Goal: Transaction & Acquisition: Book appointment/travel/reservation

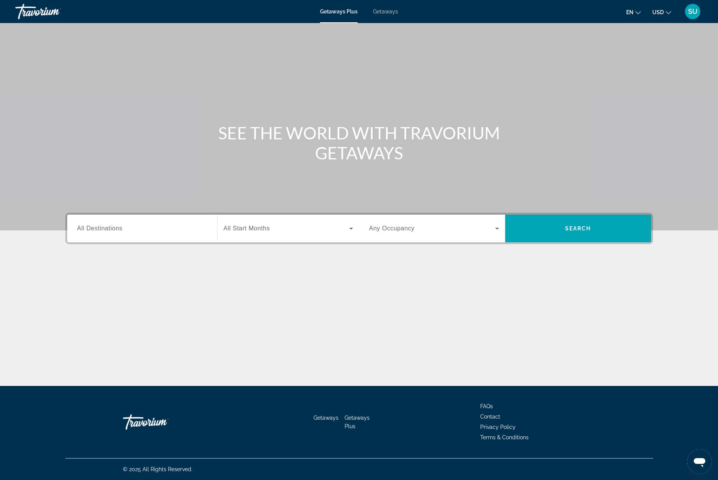
click at [95, 230] on span "All Destinations" at bounding box center [99, 228] width 45 height 7
click at [95, 230] on input "Destination All Destinations" at bounding box center [142, 228] width 130 height 9
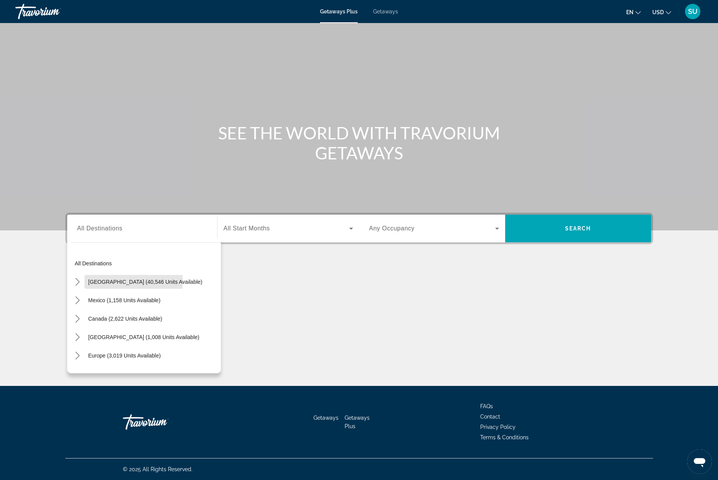
click at [128, 280] on span "[GEOGRAPHIC_DATA] (40,546 units available)" at bounding box center [145, 282] width 114 height 6
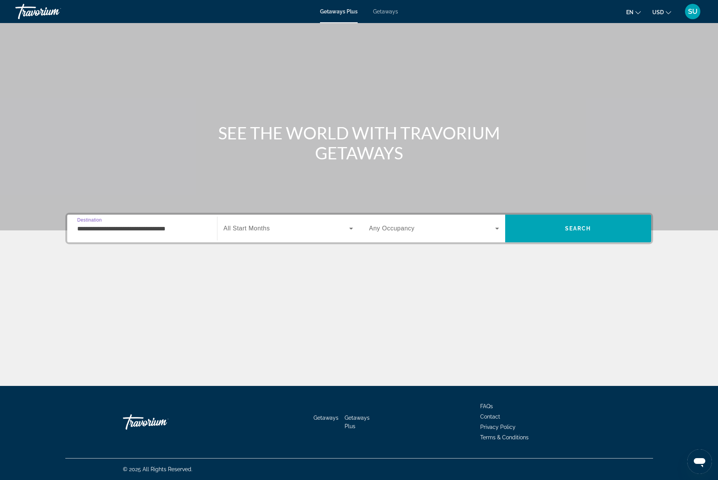
click at [97, 229] on input "**********" at bounding box center [142, 228] width 130 height 9
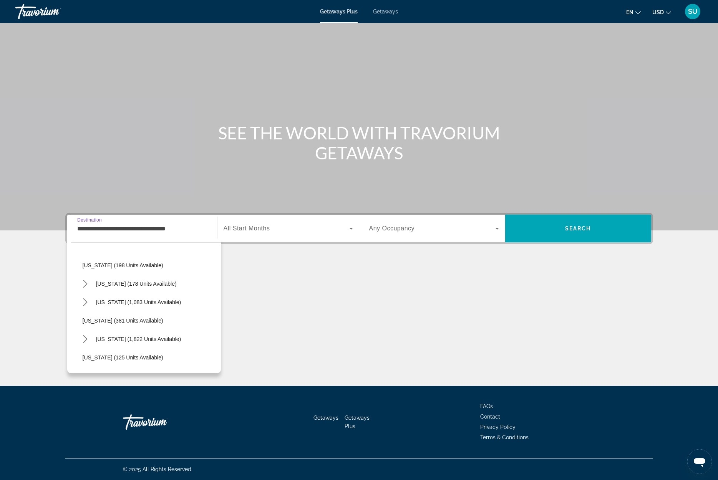
scroll to position [478, 0]
click at [129, 340] on span "[US_STATE] (1,822 units available)" at bounding box center [138, 338] width 85 height 6
type input "**********"
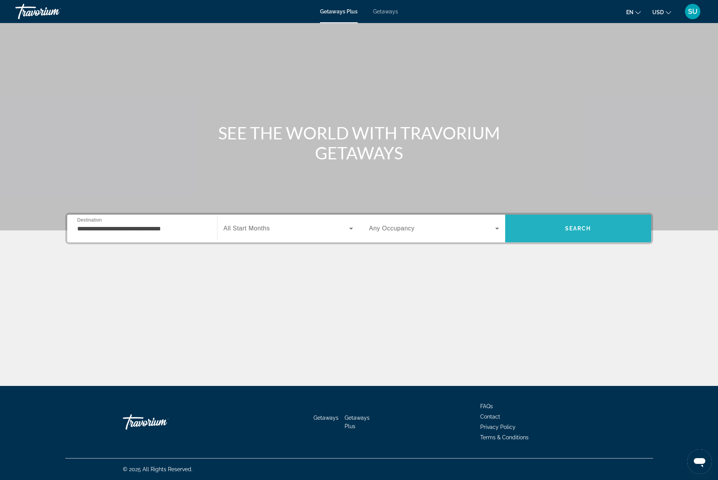
click at [568, 228] on span "Search" at bounding box center [578, 228] width 26 height 6
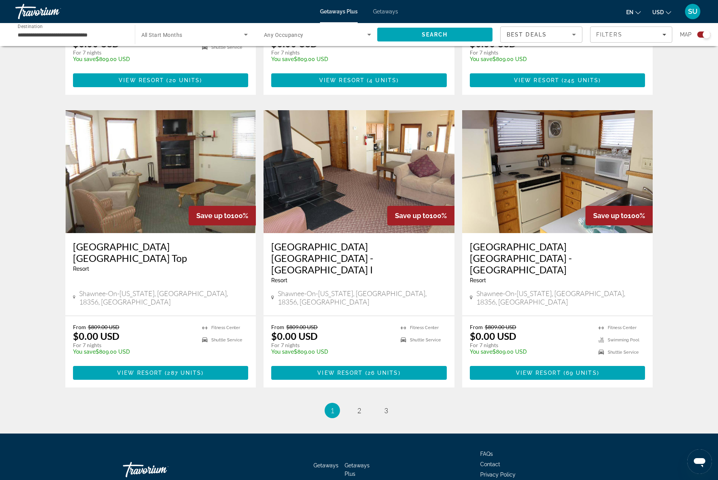
scroll to position [1047, 0]
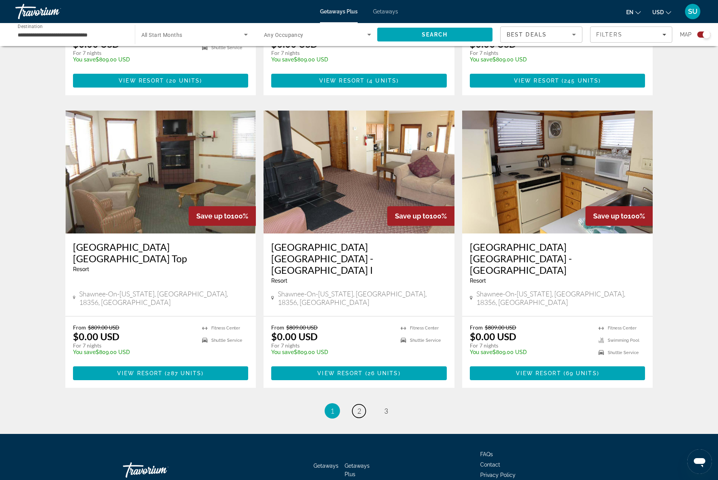
click at [361, 405] on link "page 2" at bounding box center [358, 411] width 13 height 13
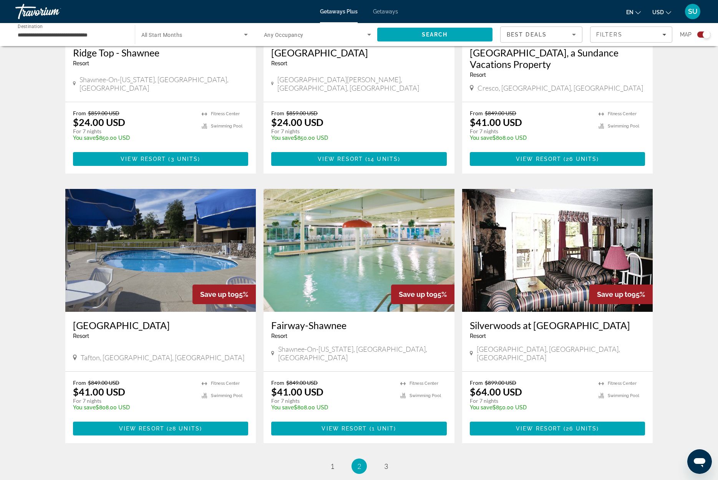
scroll to position [958, 0]
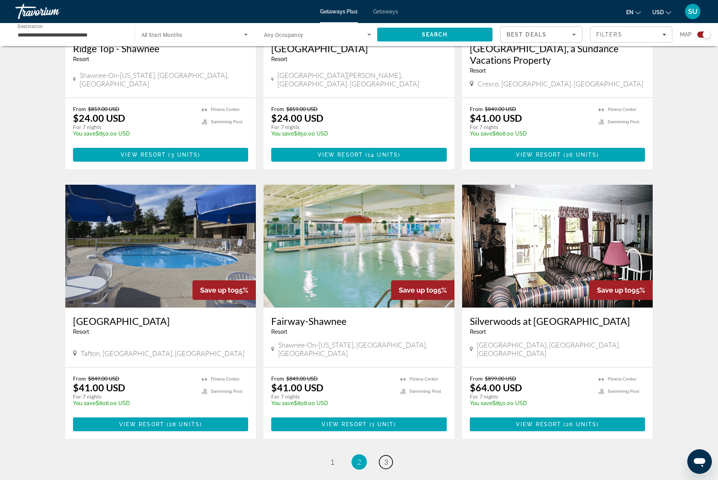
click at [386, 456] on link "page 3" at bounding box center [385, 462] width 13 height 13
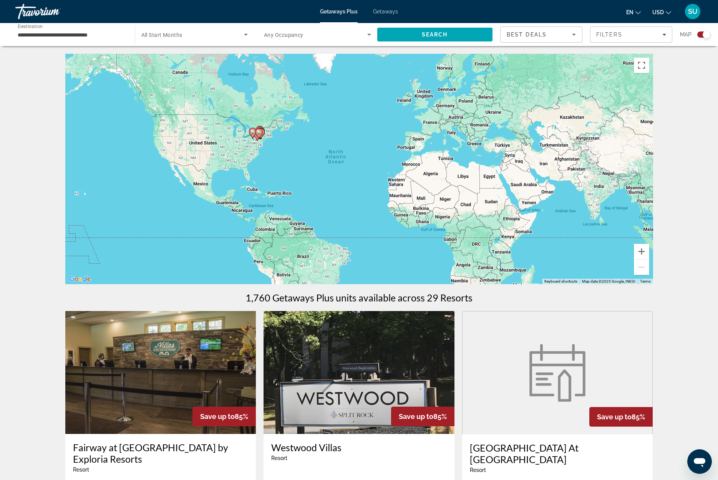
click at [89, 34] on input "**********" at bounding box center [71, 34] width 107 height 9
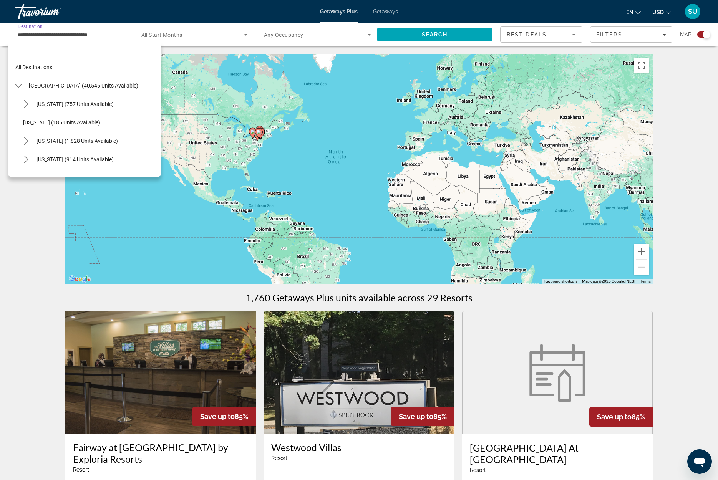
scroll to position [507, 0]
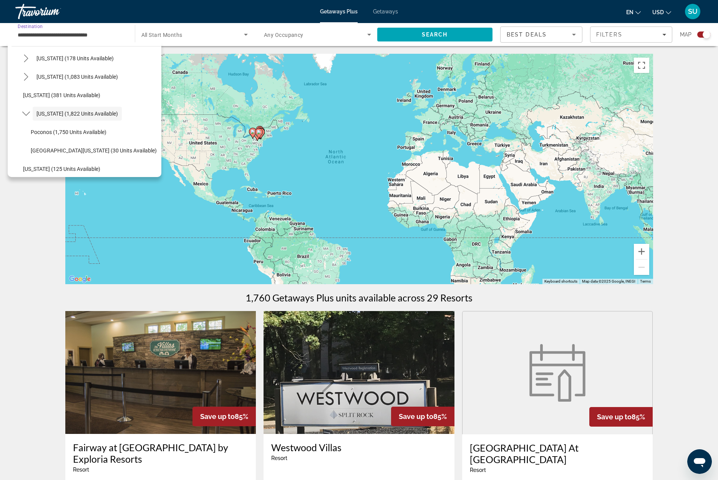
click at [89, 34] on input "**********" at bounding box center [71, 34] width 107 height 9
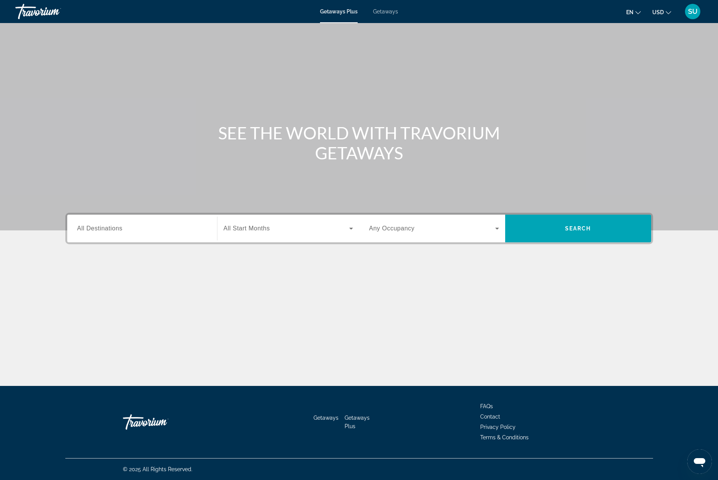
click at [390, 10] on span "Getaways" at bounding box center [385, 11] width 25 height 6
click at [109, 228] on span "All Destinations" at bounding box center [99, 228] width 45 height 7
click at [109, 228] on input "Destination All Destinations" at bounding box center [142, 228] width 130 height 9
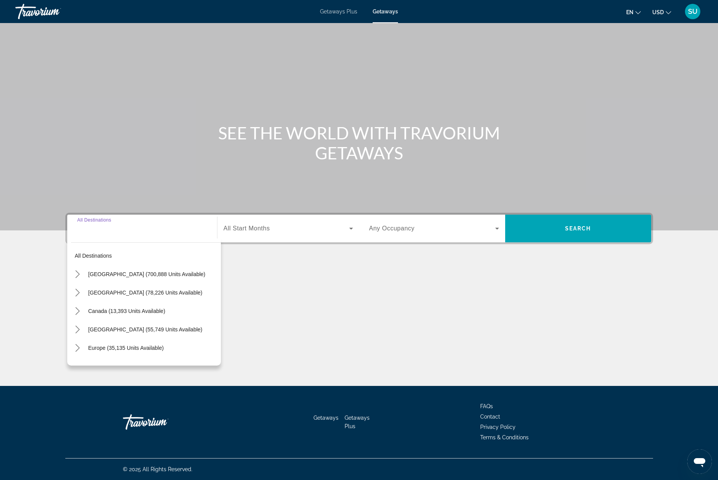
click at [126, 273] on span "United States (700,888 units available)" at bounding box center [146, 274] width 117 height 6
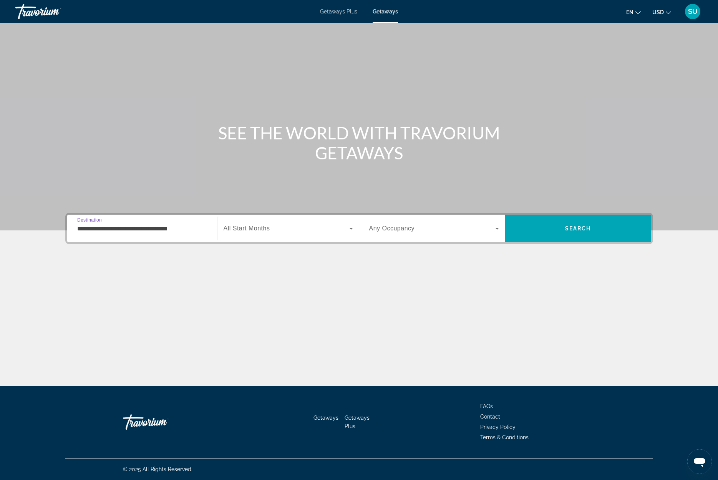
click at [96, 227] on input "**********" at bounding box center [142, 228] width 130 height 9
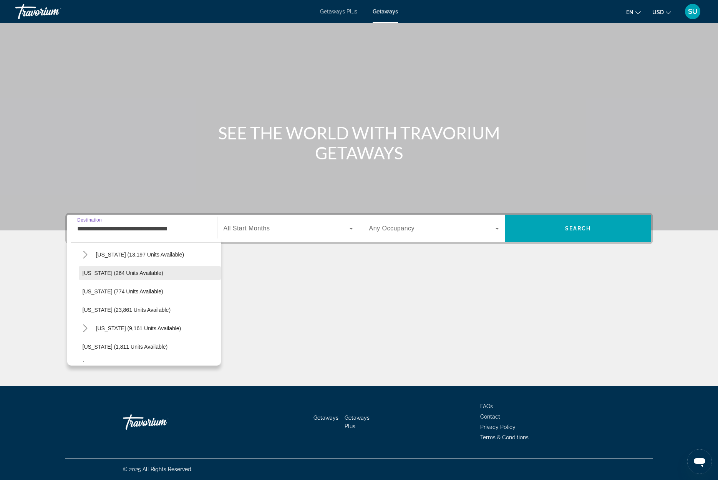
scroll to position [555, 0]
click at [124, 329] on span "Pennsylvania (9,161 units available)" at bounding box center [138, 327] width 85 height 6
type input "**********"
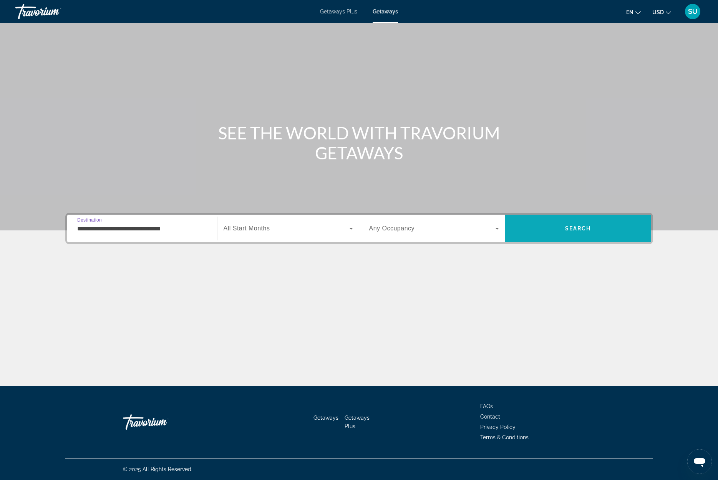
click at [602, 227] on span "Search" at bounding box center [578, 228] width 146 height 18
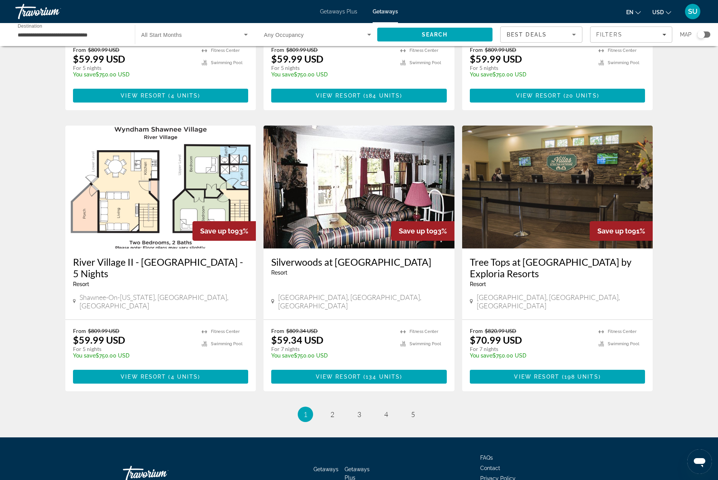
scroll to position [768, 0]
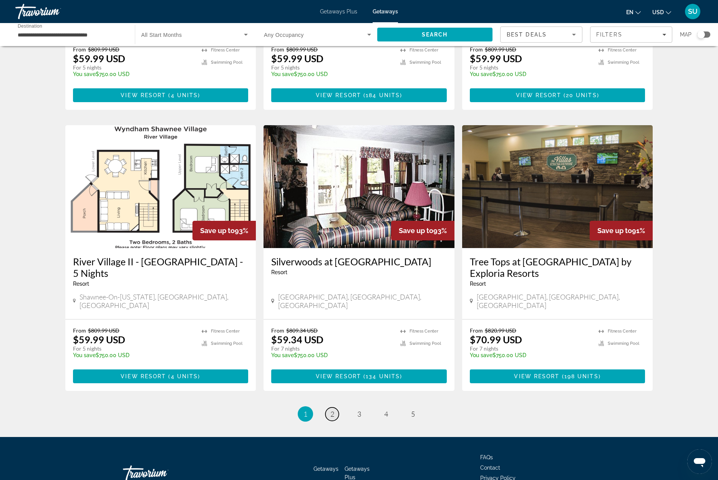
click at [332, 410] on span "2" at bounding box center [332, 414] width 4 height 8
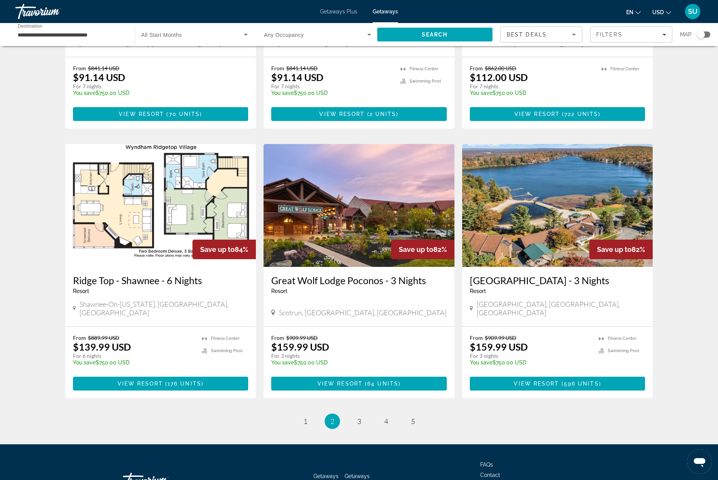
scroll to position [754, 0]
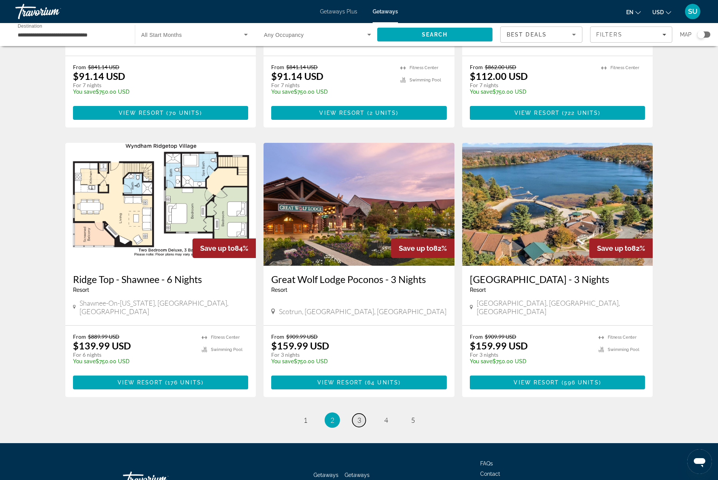
click at [360, 416] on span "3" at bounding box center [359, 420] width 4 height 8
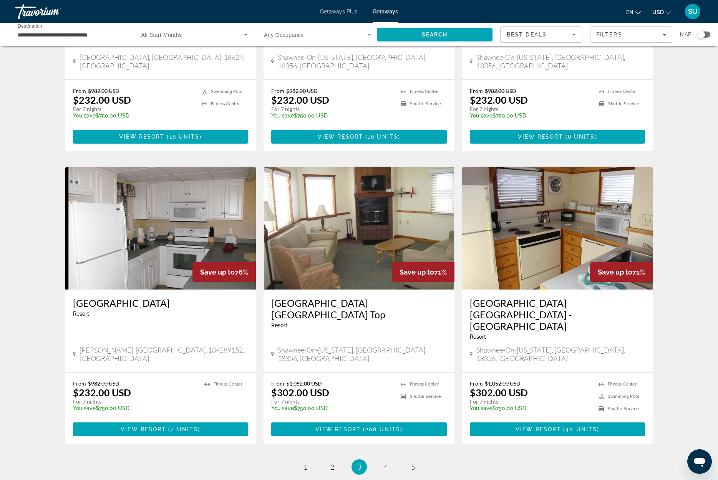
scroll to position [754, 0]
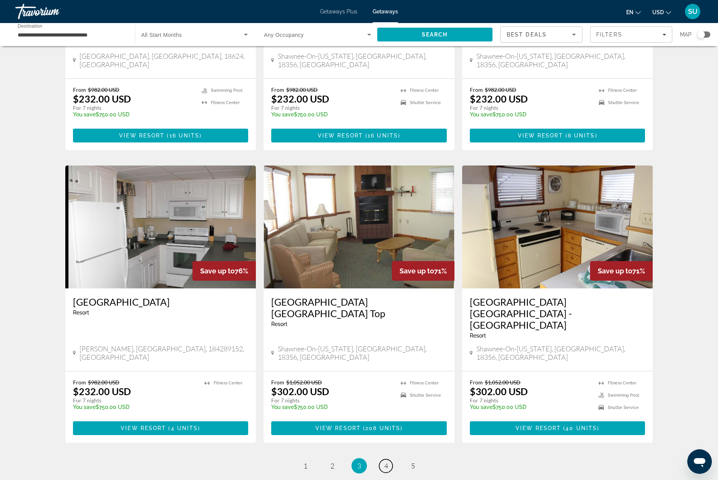
click at [386, 462] on span "4" at bounding box center [386, 466] width 4 height 8
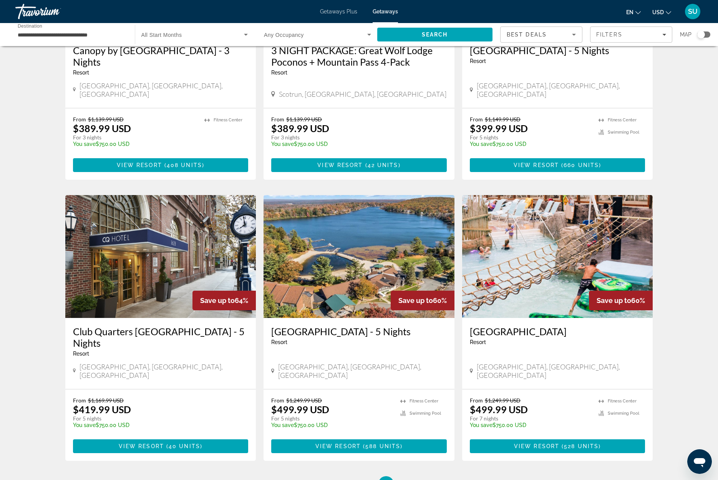
scroll to position [746, 0]
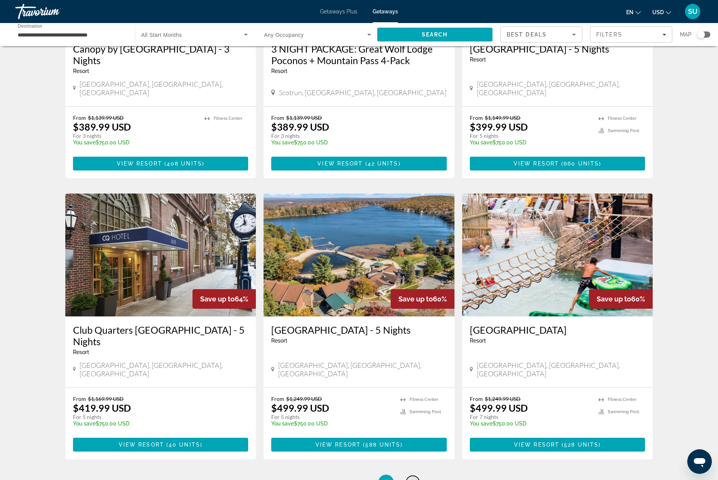
click at [413, 478] on span "5" at bounding box center [413, 482] width 4 height 8
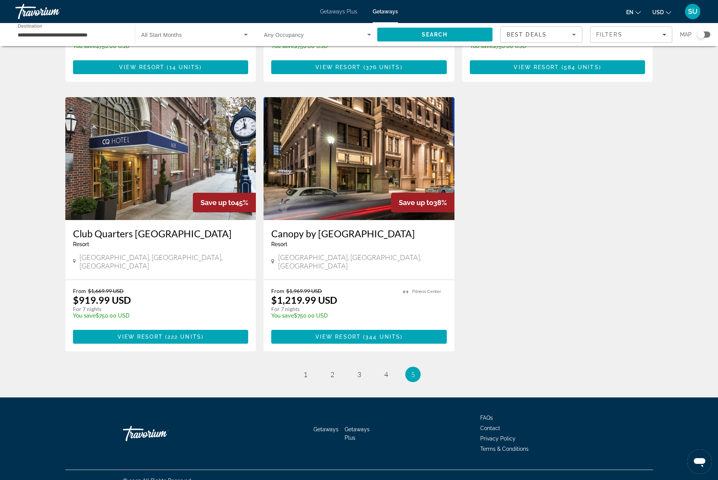
scroll to position [257, 0]
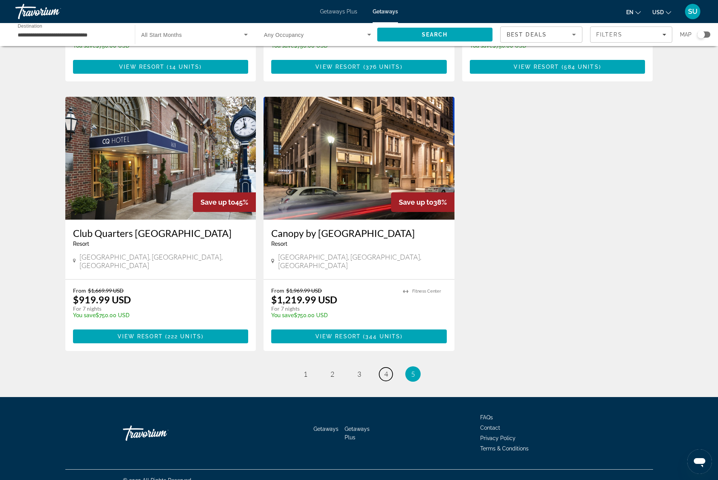
click at [384, 370] on span "4" at bounding box center [386, 374] width 4 height 8
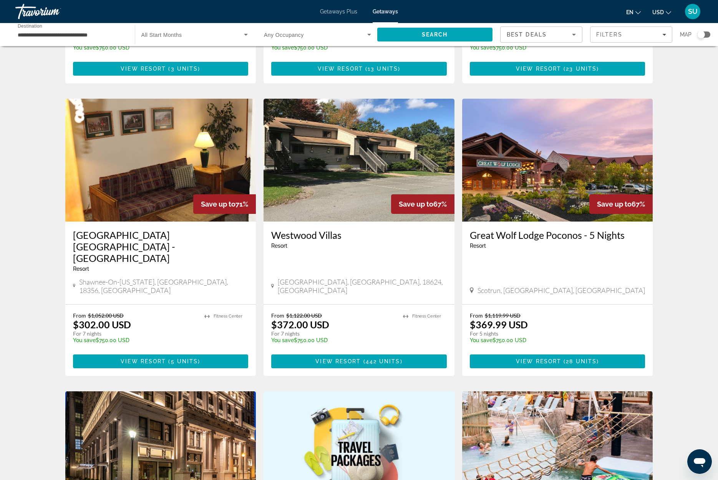
scroll to position [267, 0]
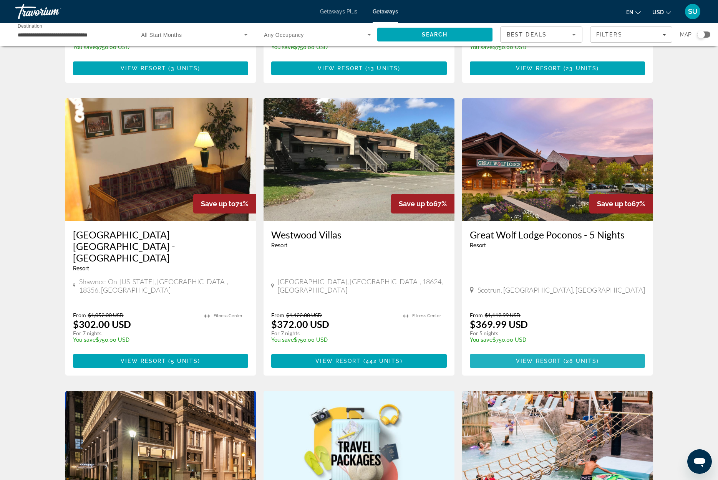
click at [618, 352] on span "Main content" at bounding box center [558, 361] width 176 height 18
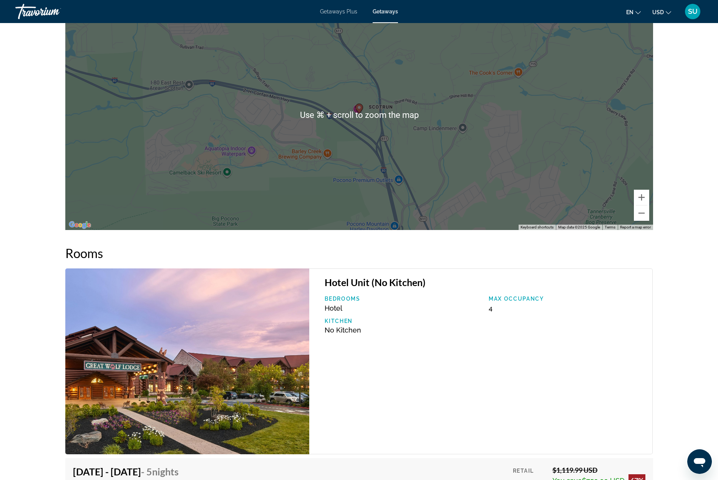
scroll to position [884, 0]
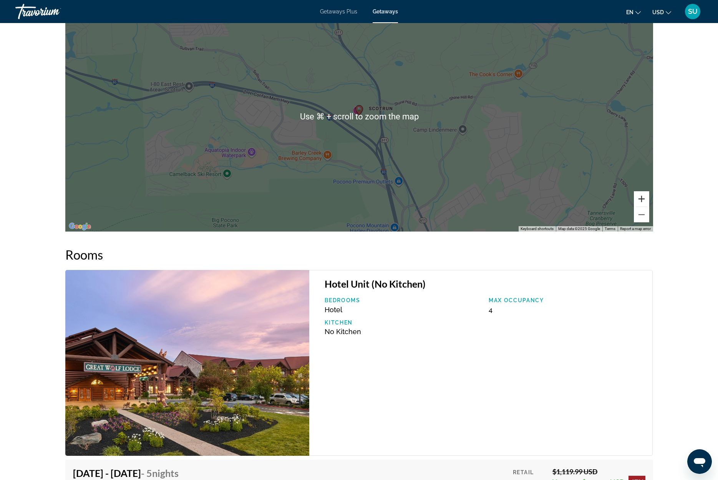
click at [643, 191] on button "Zoom in" at bounding box center [641, 198] width 15 height 15
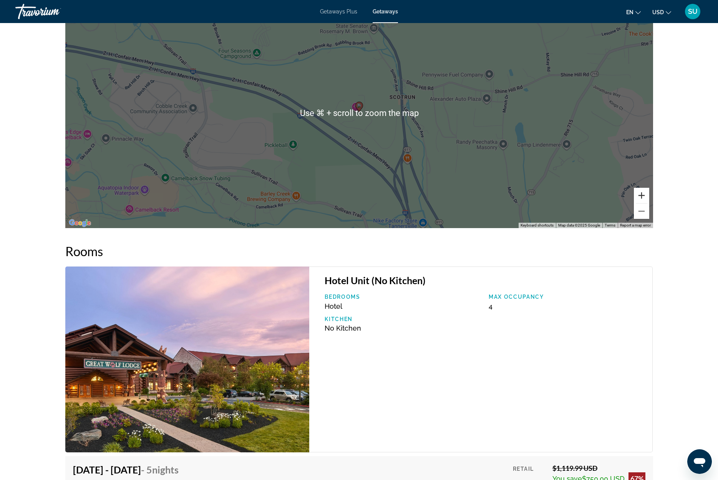
click at [643, 190] on button "Zoom in" at bounding box center [641, 195] width 15 height 15
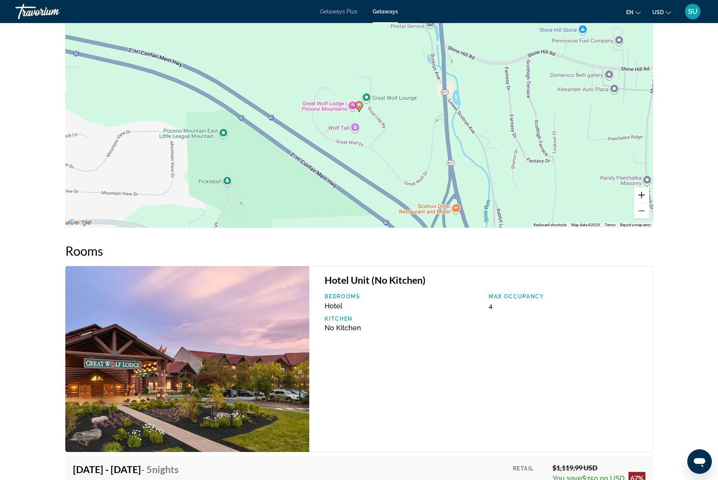
click at [642, 188] on button "Zoom in" at bounding box center [641, 194] width 15 height 15
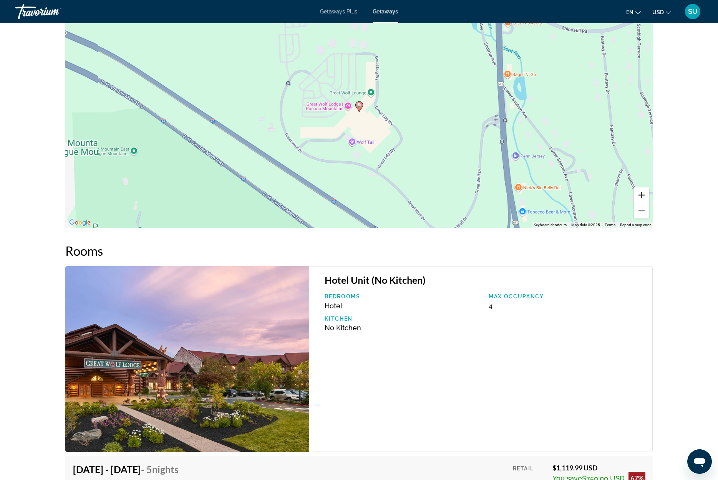
scroll to position [885, 0]
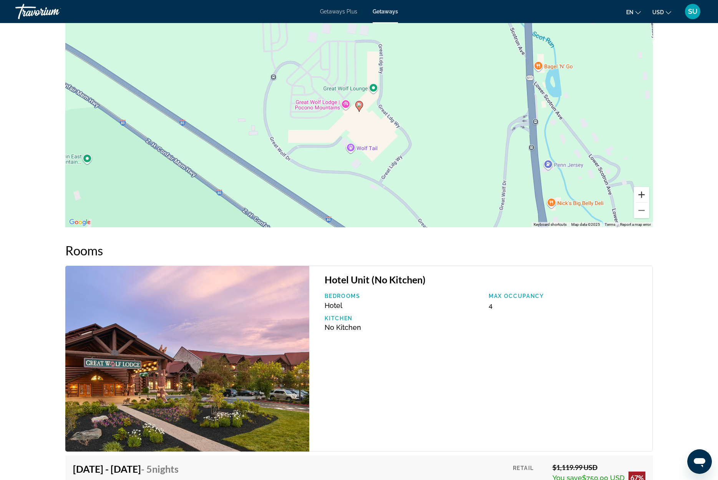
click at [642, 188] on button "Zoom in" at bounding box center [641, 194] width 15 height 15
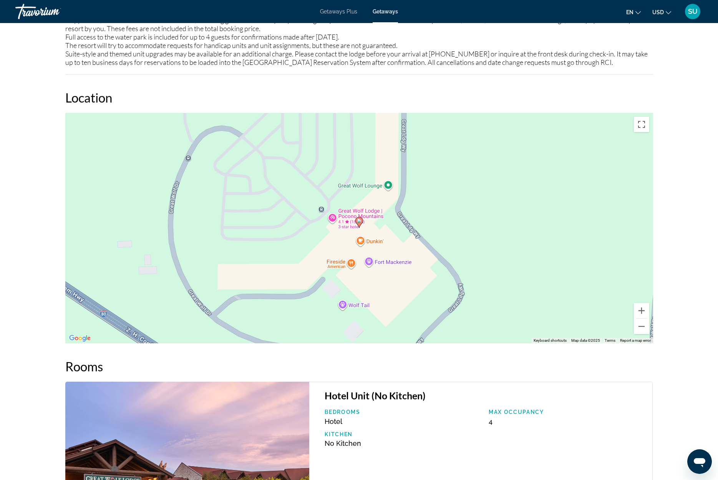
scroll to position [769, 0]
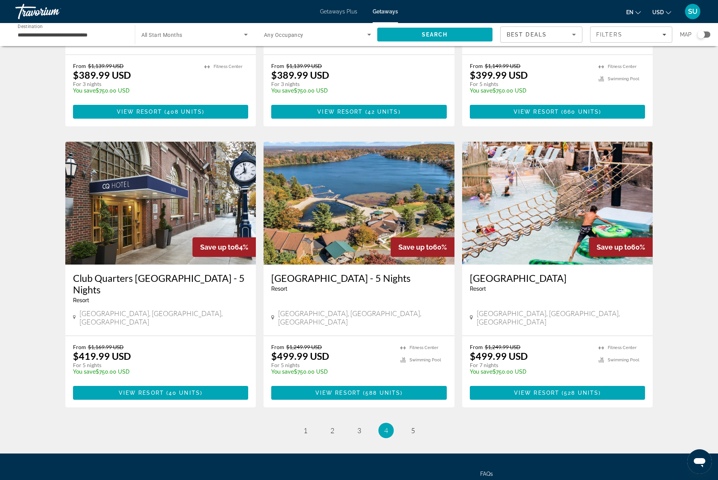
scroll to position [797, 0]
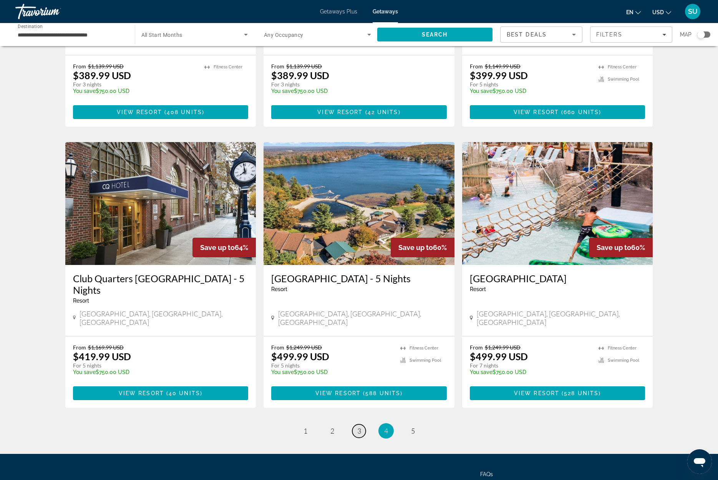
click at [358, 427] on span "3" at bounding box center [359, 431] width 4 height 8
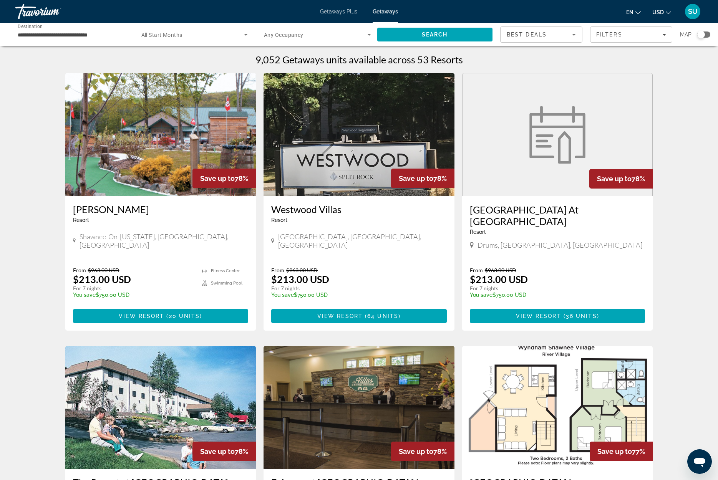
click at [117, 34] on input "**********" at bounding box center [71, 34] width 107 height 9
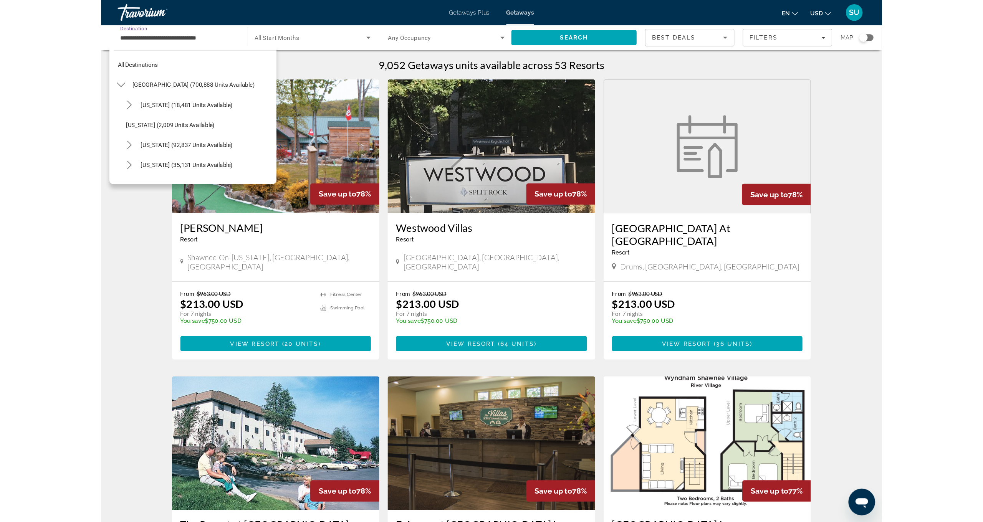
scroll to position [580, 0]
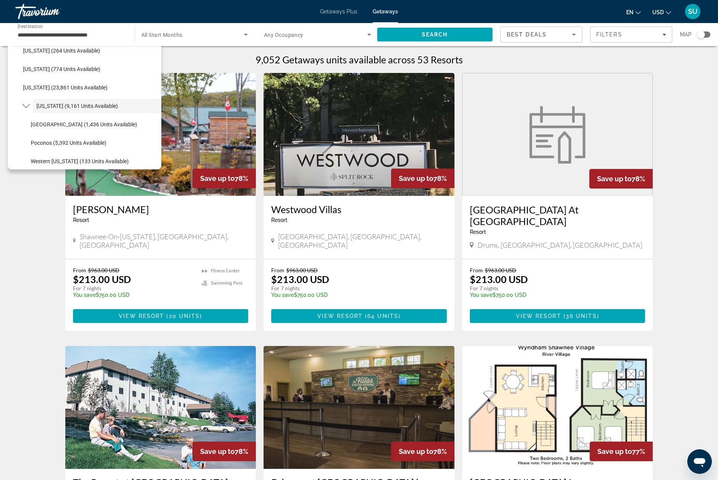
click at [176, 33] on span "All Start Months" at bounding box center [161, 35] width 41 height 6
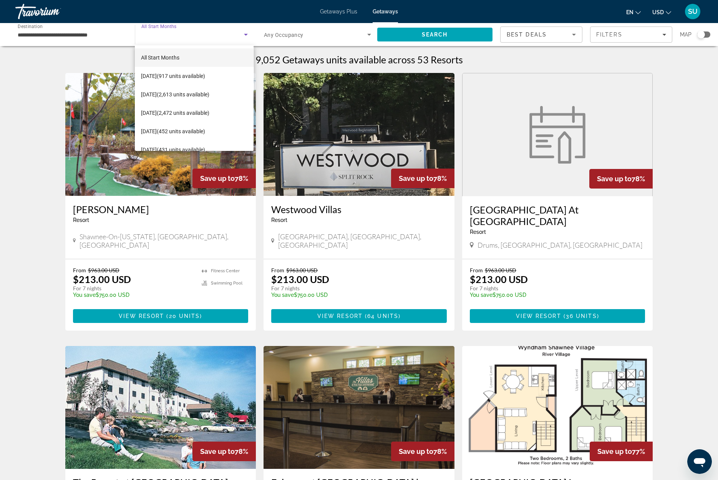
click at [304, 35] on div at bounding box center [359, 240] width 718 height 480
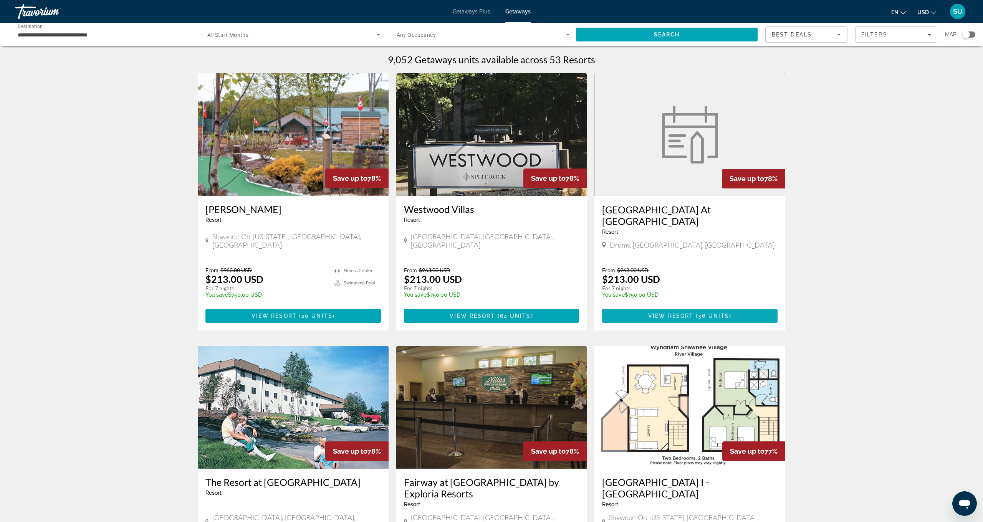
scroll to position [0, 0]
click at [718, 33] on icon "Sort by" at bounding box center [839, 34] width 9 height 9
click at [718, 70] on mat-option "Lowest Price" at bounding box center [806, 73] width 81 height 18
click at [718, 28] on span "Search" at bounding box center [667, 34] width 182 height 18
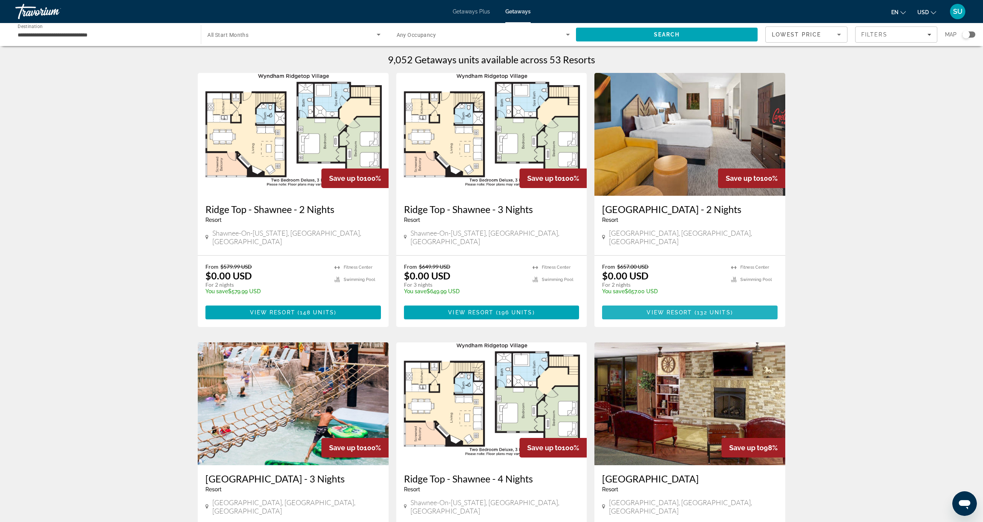
click at [718, 305] on span "Main content" at bounding box center [690, 312] width 176 height 18
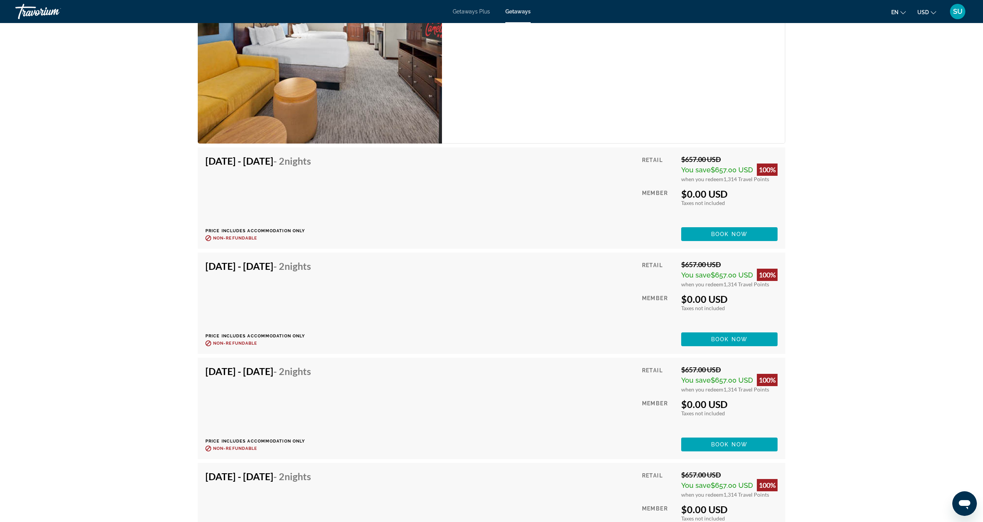
scroll to position [1305, 0]
click at [463, 374] on div "Nov 1, 2025 - Nov 3, 2025 - 2 Nights Price includes accommodation only Refundab…" at bounding box center [492, 408] width 572 height 86
click at [311, 367] on span "Nights" at bounding box center [298, 371] width 27 height 12
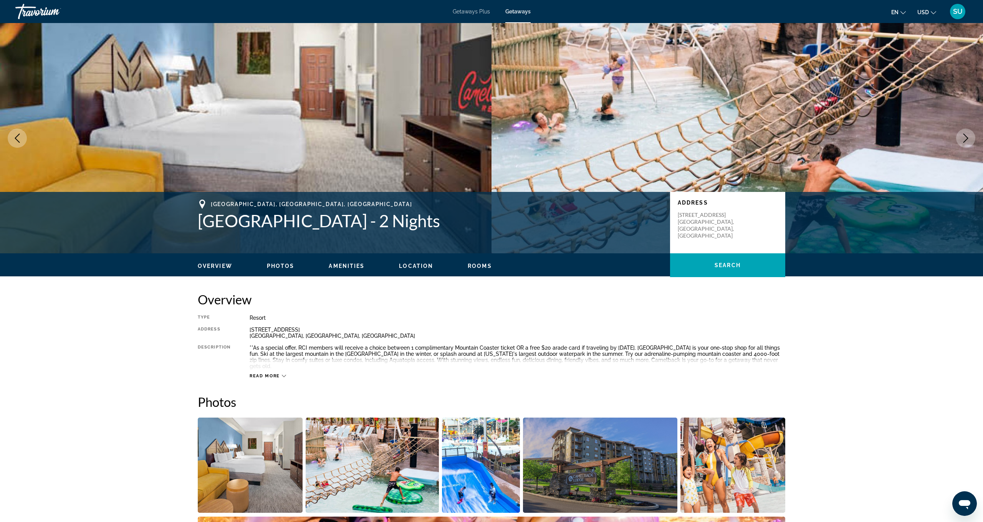
scroll to position [0, 0]
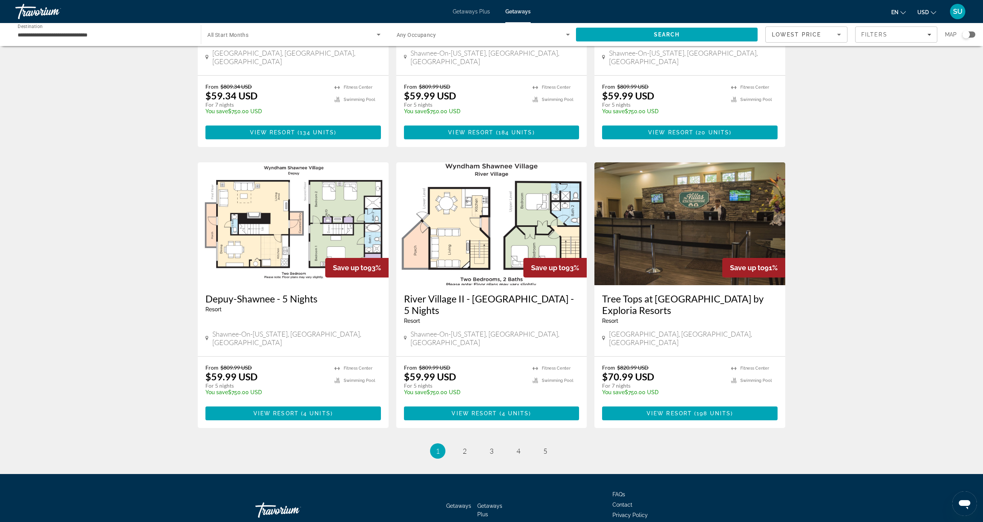
scroll to position [731, 0]
click at [466, 447] on span "2" at bounding box center [465, 451] width 4 height 8
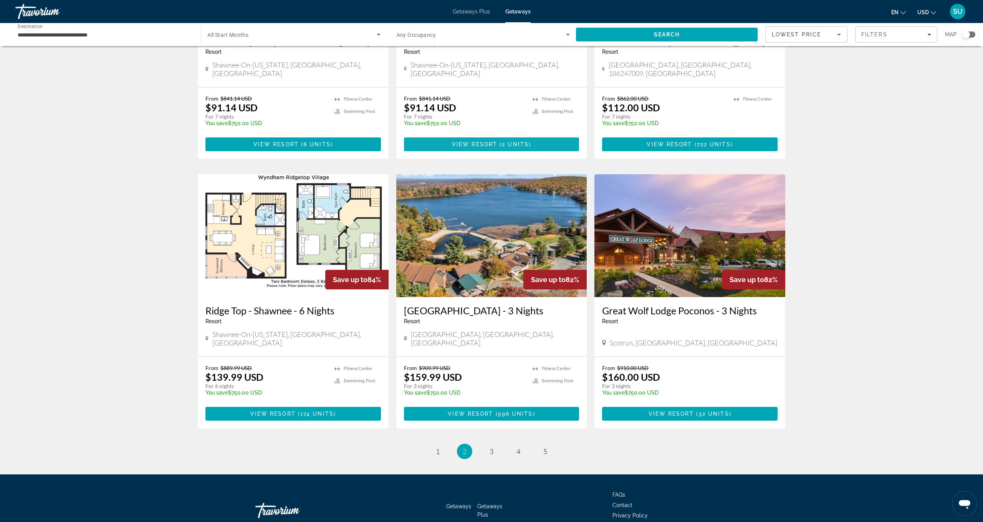
scroll to position [723, 0]
click at [705, 411] on span "32 units" at bounding box center [714, 414] width 31 height 6
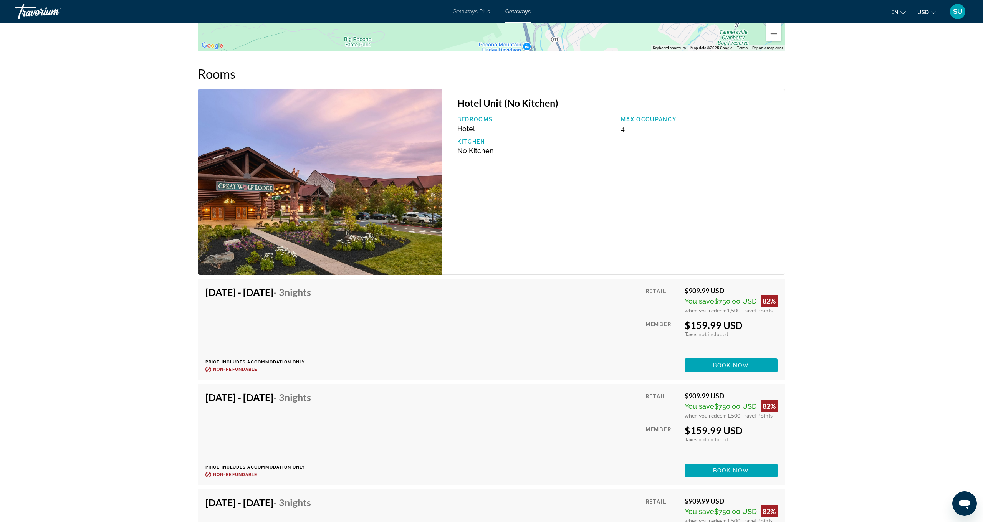
scroll to position [1064, 0]
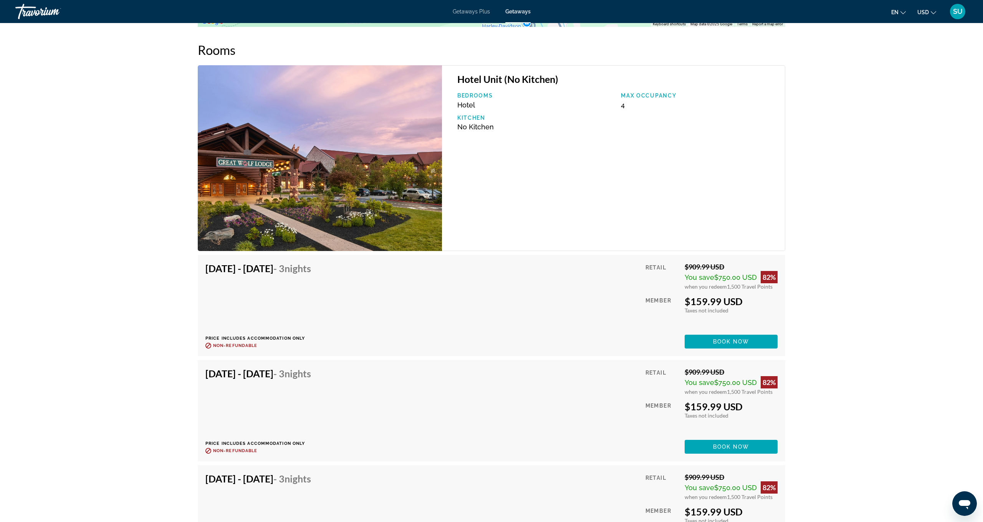
scroll to position [1086, 0]
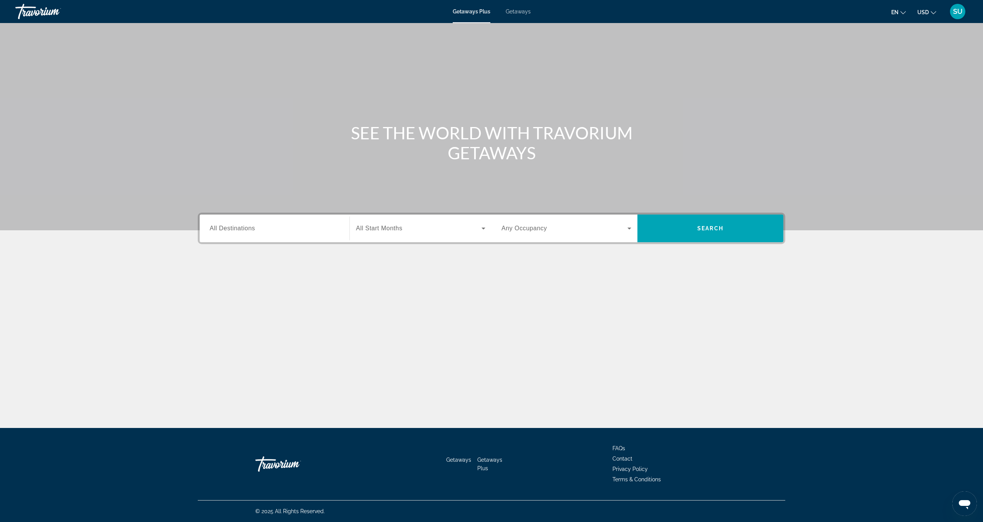
click at [234, 230] on span "All Destinations" at bounding box center [232, 228] width 45 height 7
click at [234, 230] on input "Destination All Destinations" at bounding box center [275, 228] width 130 height 9
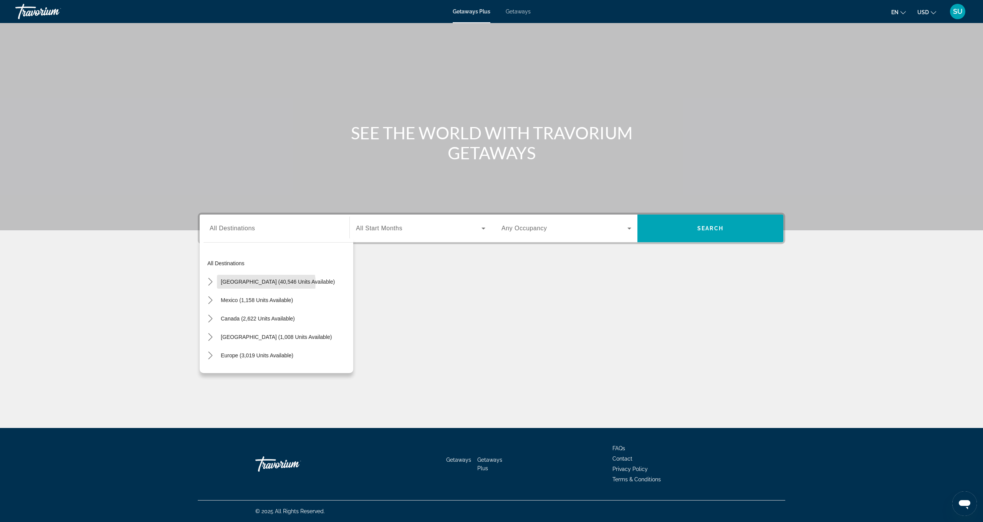
click at [264, 283] on span "[GEOGRAPHIC_DATA] (40,546 units available)" at bounding box center [278, 282] width 114 height 6
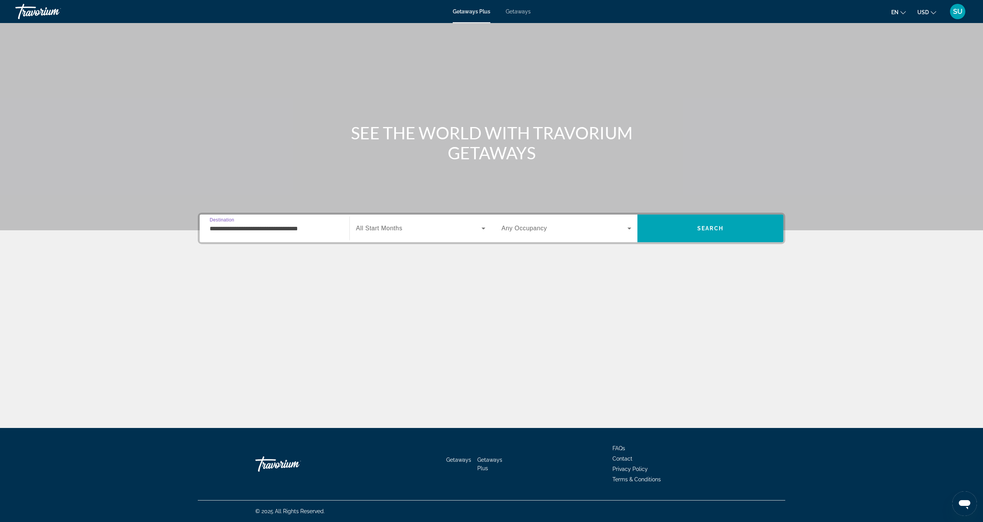
click at [250, 226] on input "**********" at bounding box center [275, 228] width 130 height 9
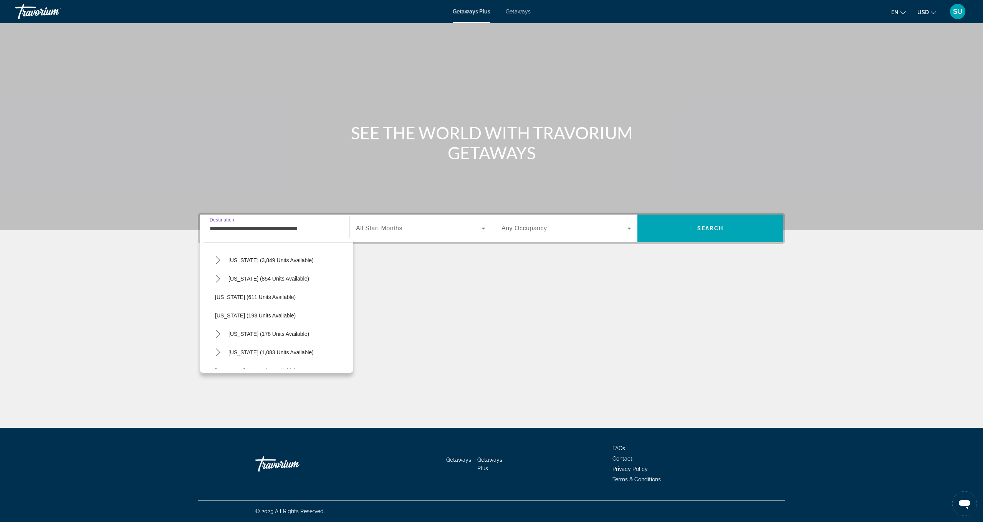
scroll to position [426, 0]
click at [278, 298] on span "[US_STATE] (611 units available)" at bounding box center [255, 298] width 81 height 6
type input "**********"
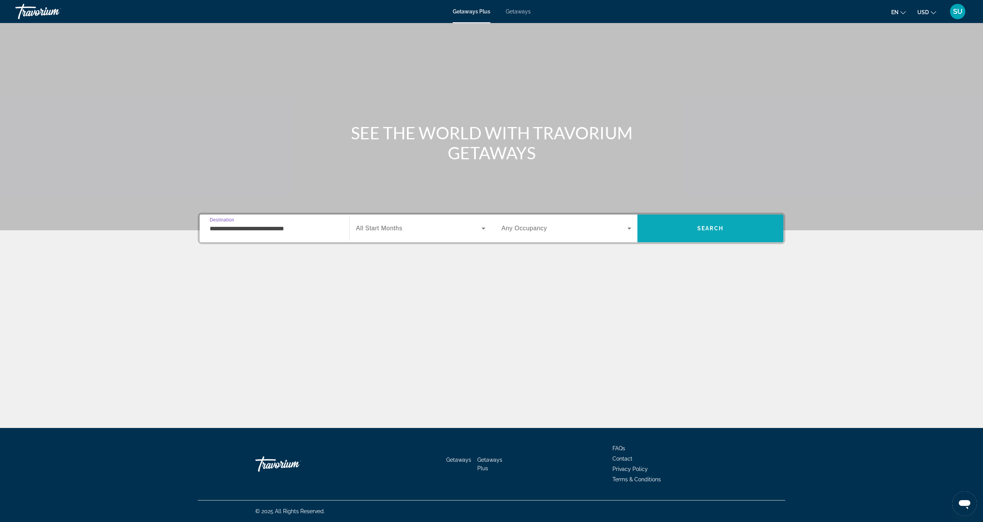
click at [701, 224] on span "Search" at bounding box center [711, 228] width 146 height 18
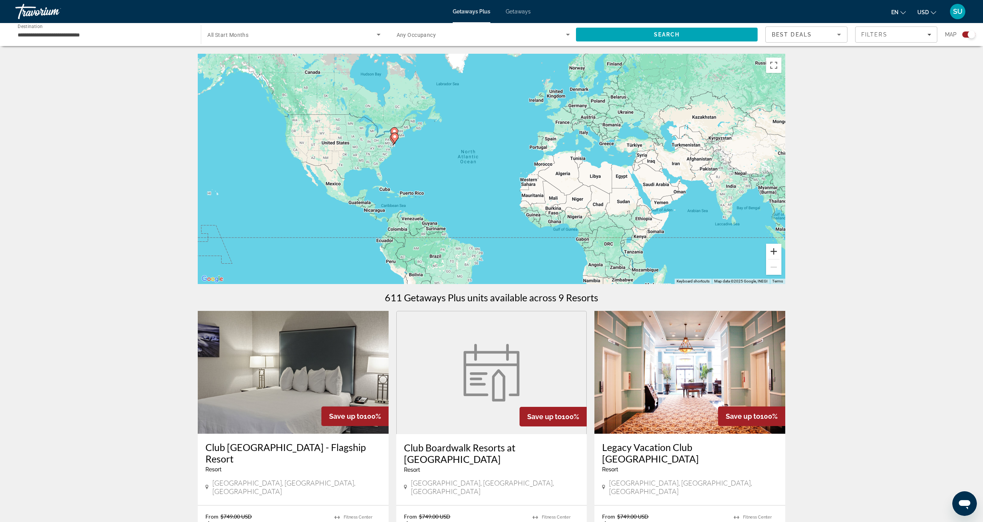
click at [774, 249] on button "Zoom in" at bounding box center [773, 251] width 15 height 15
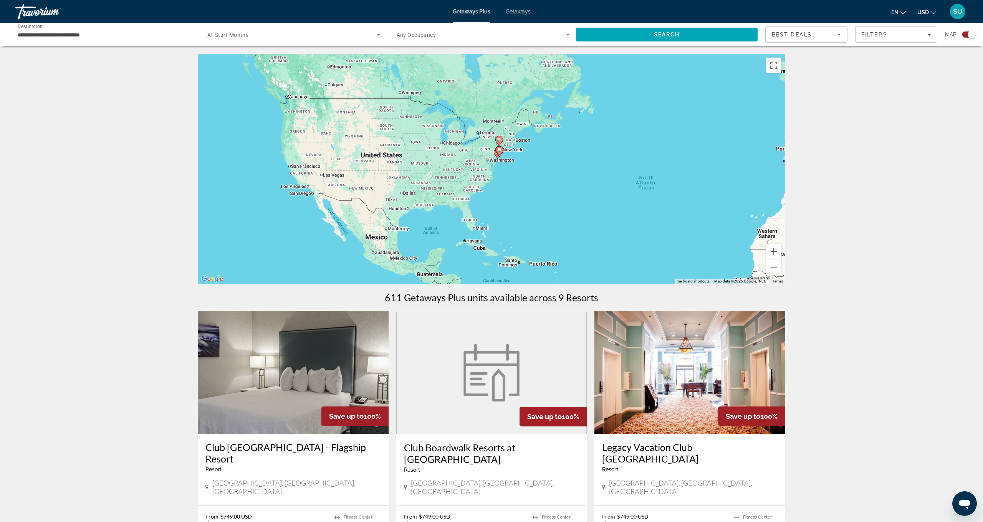
drag, startPoint x: 419, startPoint y: 192, endPoint x: 627, endPoint y: 230, distance: 211.4
click at [623, 230] on div "To activate drag with keyboard, press Alt + Enter. Once in keyboard drag state,…" at bounding box center [492, 169] width 588 height 230
click at [775, 251] on button "Zoom in" at bounding box center [773, 251] width 15 height 15
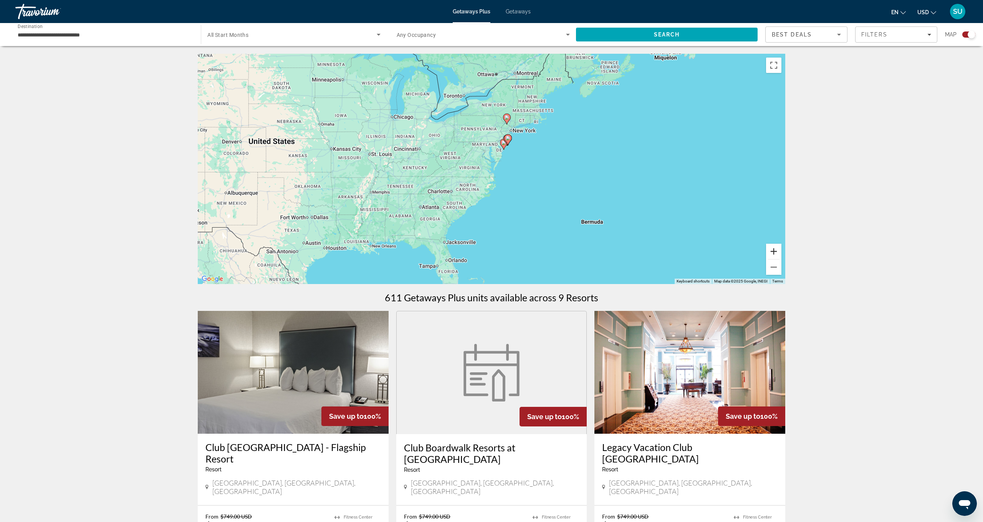
click at [775, 251] on button "Zoom in" at bounding box center [773, 251] width 15 height 15
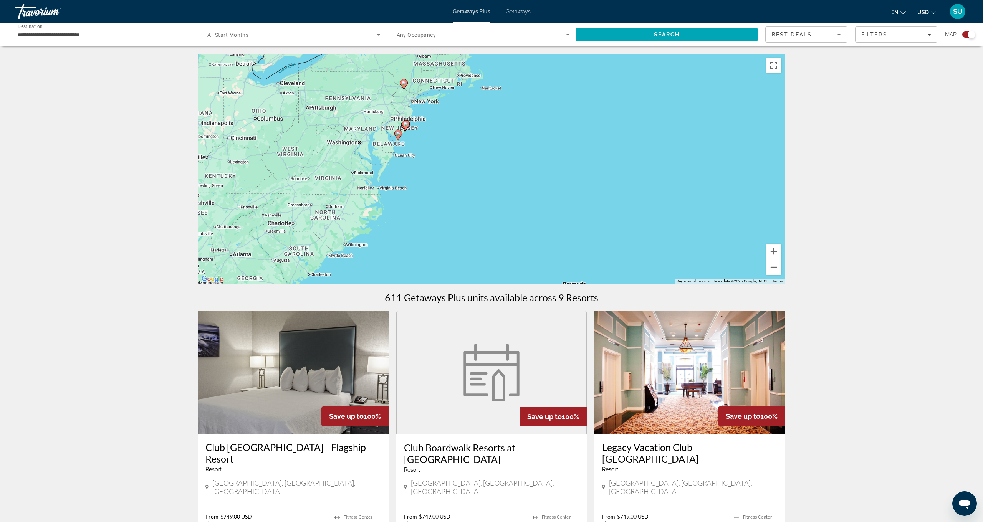
drag, startPoint x: 645, startPoint y: 218, endPoint x: 527, endPoint y: 227, distance: 119.1
click at [527, 227] on div "To activate drag with keyboard, press Alt + Enter. Once in keyboard drag state,…" at bounding box center [492, 169] width 588 height 230
click at [772, 248] on button "Zoom in" at bounding box center [773, 251] width 15 height 15
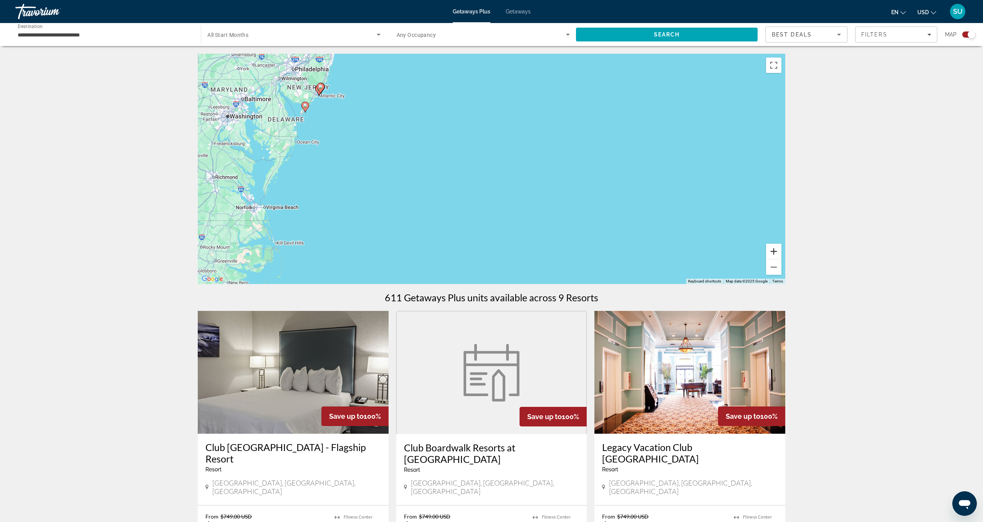
click at [772, 248] on button "Zoom in" at bounding box center [773, 251] width 15 height 15
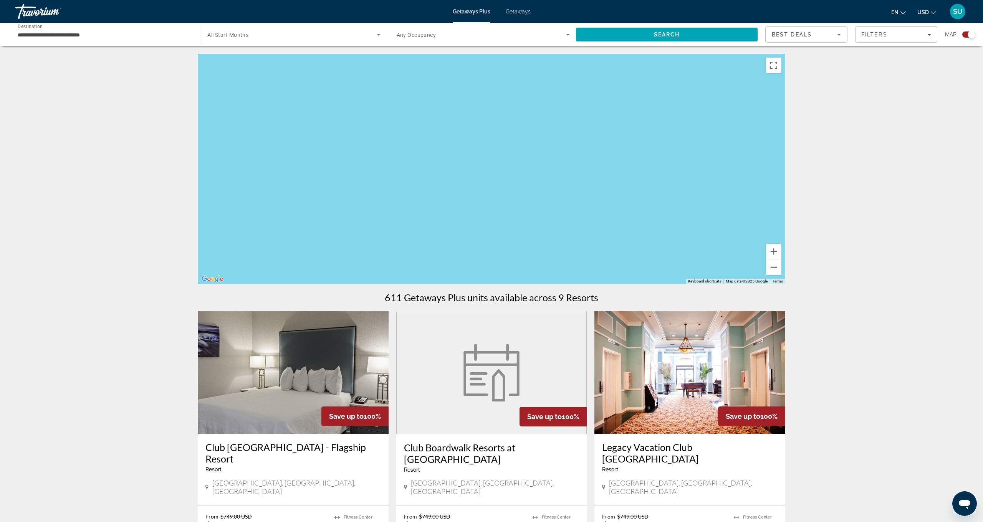
click at [776, 265] on button "Zoom out" at bounding box center [773, 267] width 15 height 15
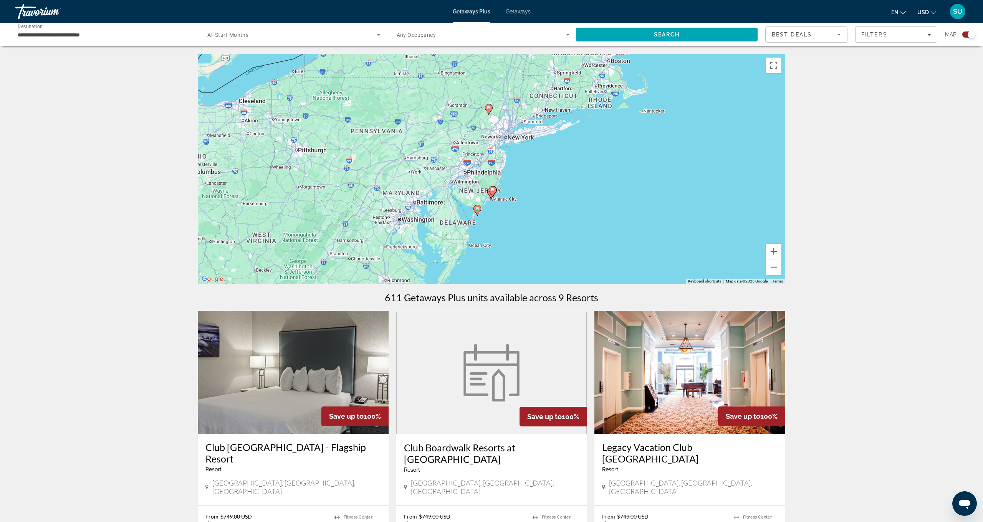
drag, startPoint x: 507, startPoint y: 127, endPoint x: 680, endPoint y: 231, distance: 201.5
click at [680, 231] on div "To activate drag with keyboard, press Alt + Enter. Once in keyboard drag state,…" at bounding box center [492, 169] width 588 height 230
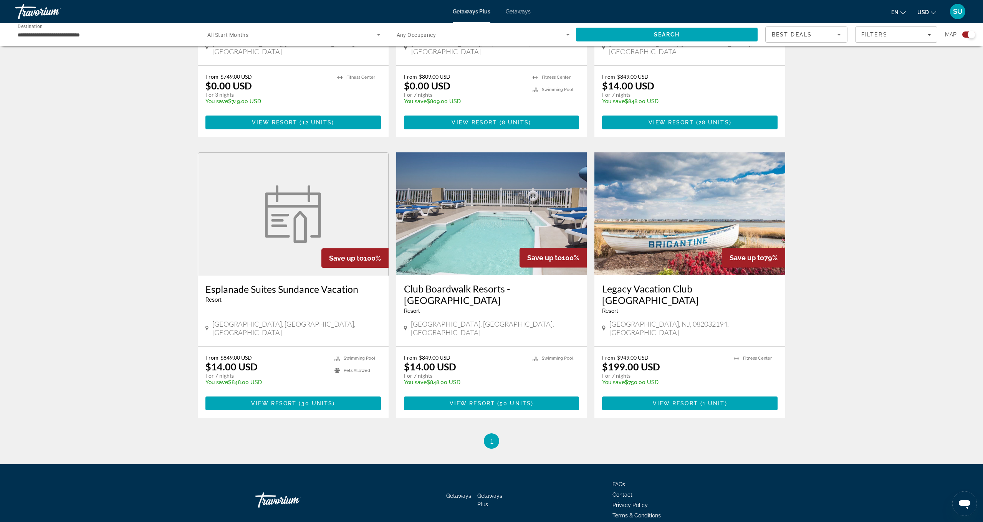
scroll to position [721, 0]
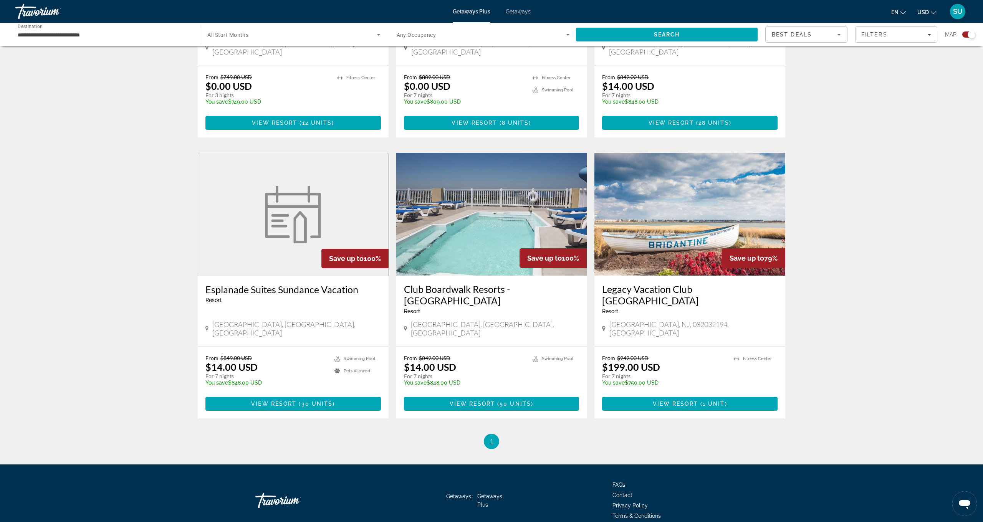
click at [275, 320] on div "Wildwood, NJ, USA" at bounding box center [294, 328] width 176 height 17
click at [305, 395] on span "Main content" at bounding box center [294, 404] width 176 height 18
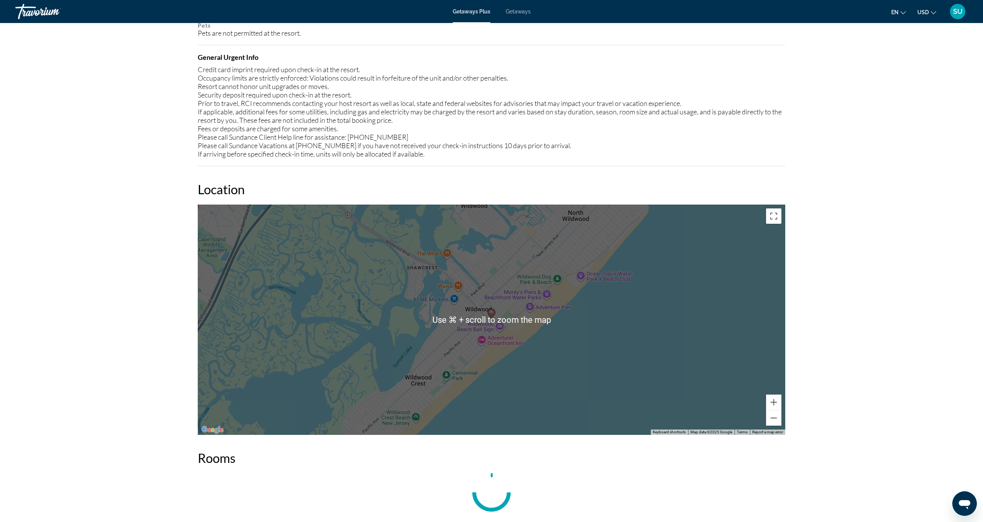
scroll to position [348, 0]
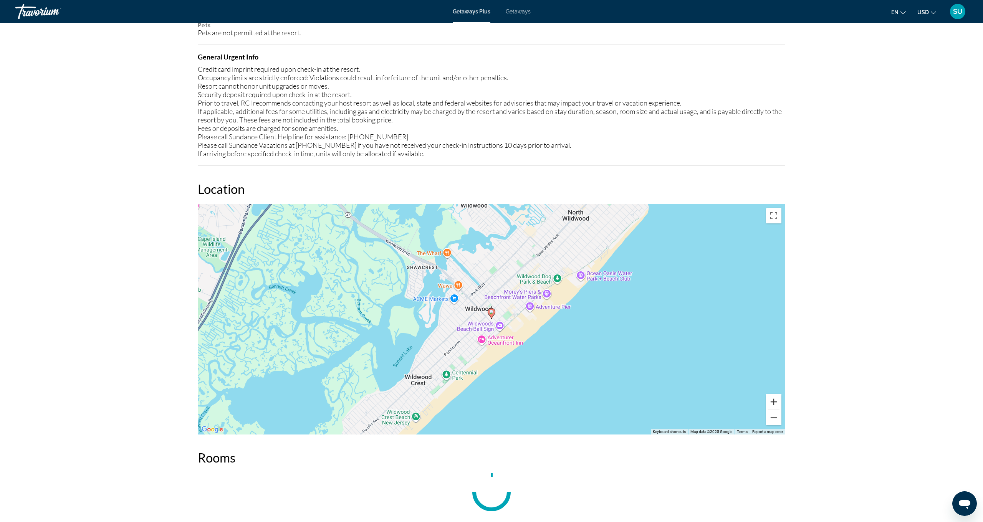
click at [778, 399] on button "Zoom in" at bounding box center [773, 402] width 15 height 15
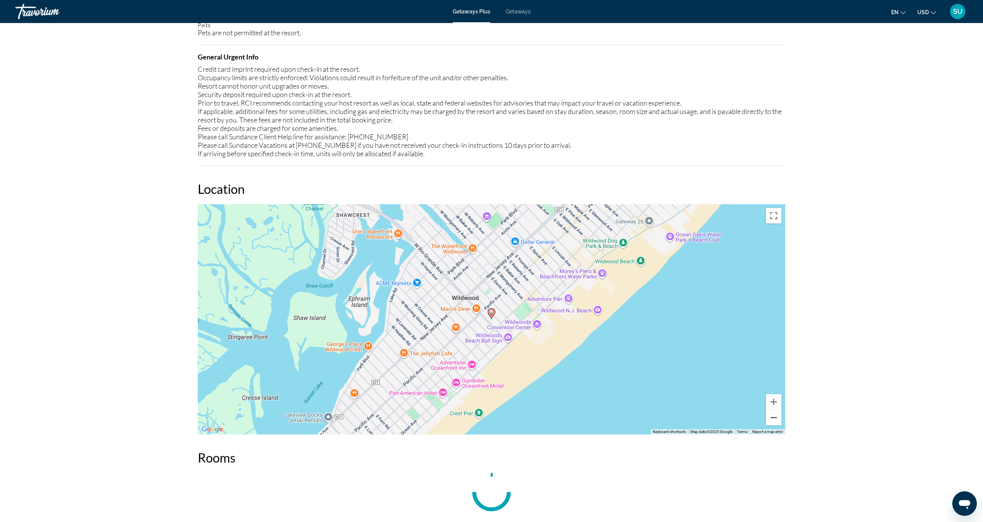
click at [778, 417] on button "Zoom out" at bounding box center [773, 417] width 15 height 15
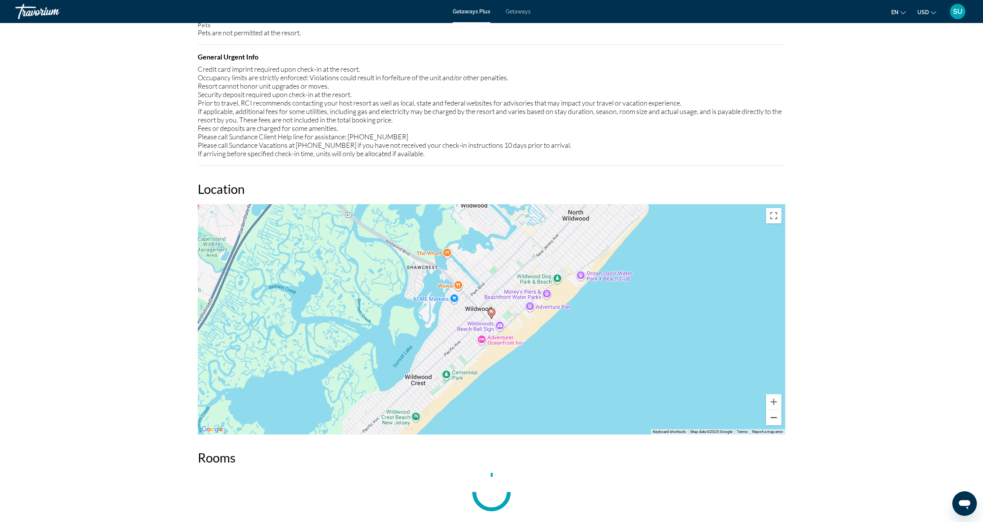
click at [778, 417] on button "Zoom out" at bounding box center [773, 417] width 15 height 15
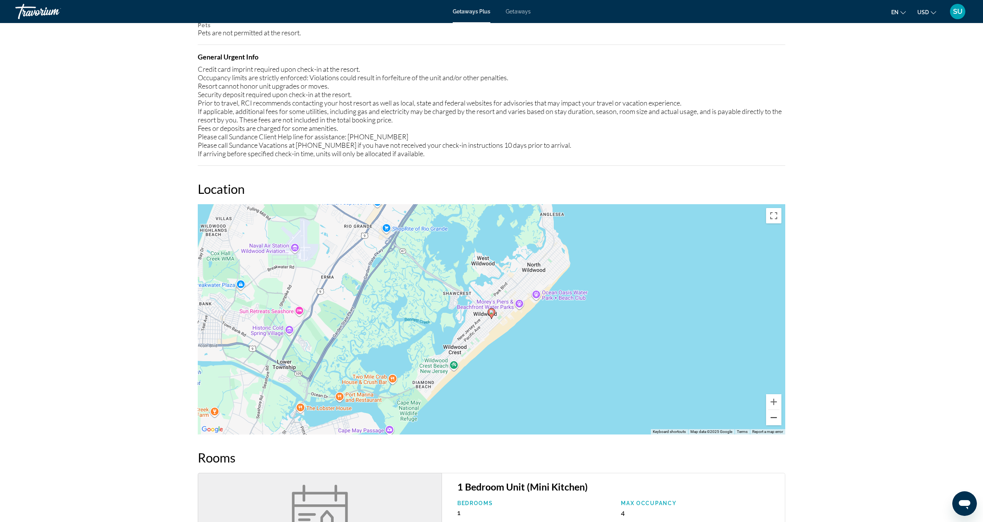
click at [778, 417] on button "Zoom out" at bounding box center [773, 417] width 15 height 15
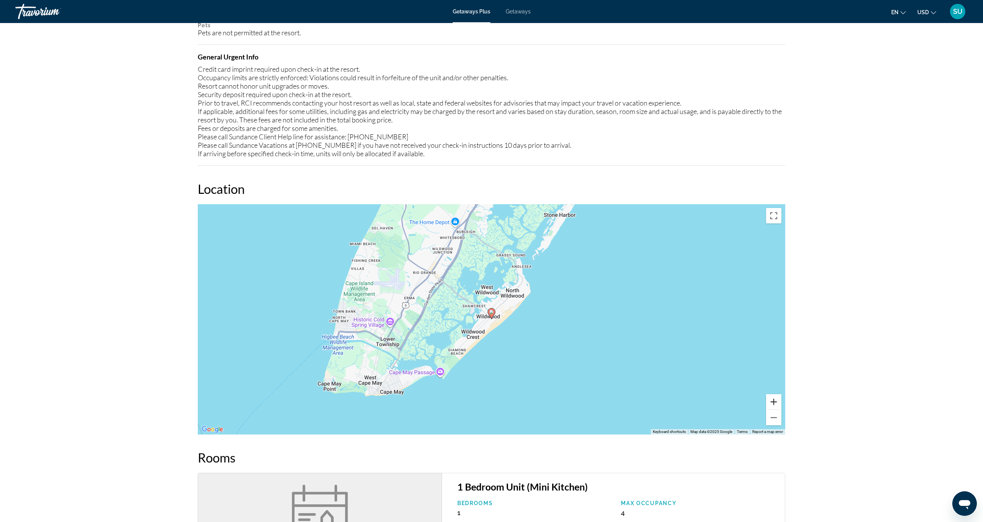
click at [774, 399] on button "Zoom in" at bounding box center [773, 402] width 15 height 15
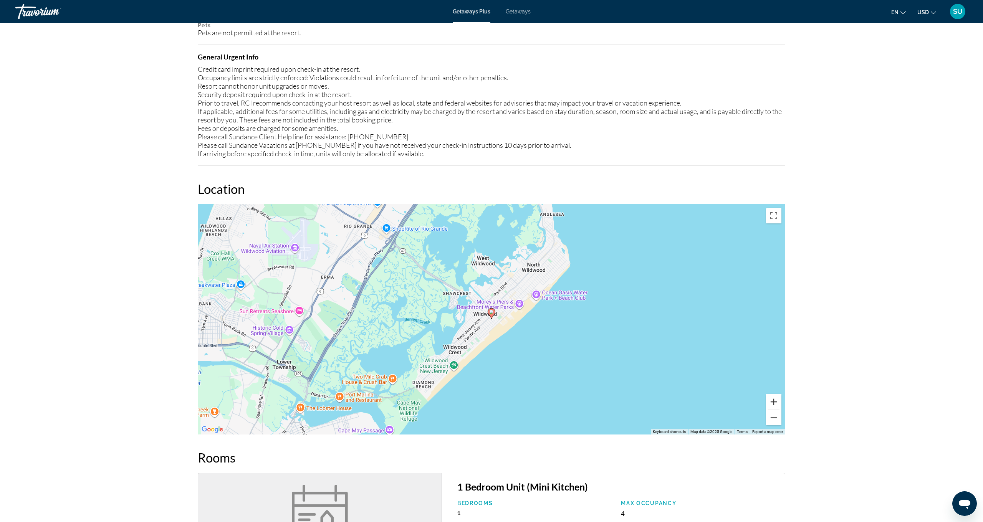
click at [774, 399] on button "Zoom in" at bounding box center [773, 402] width 15 height 15
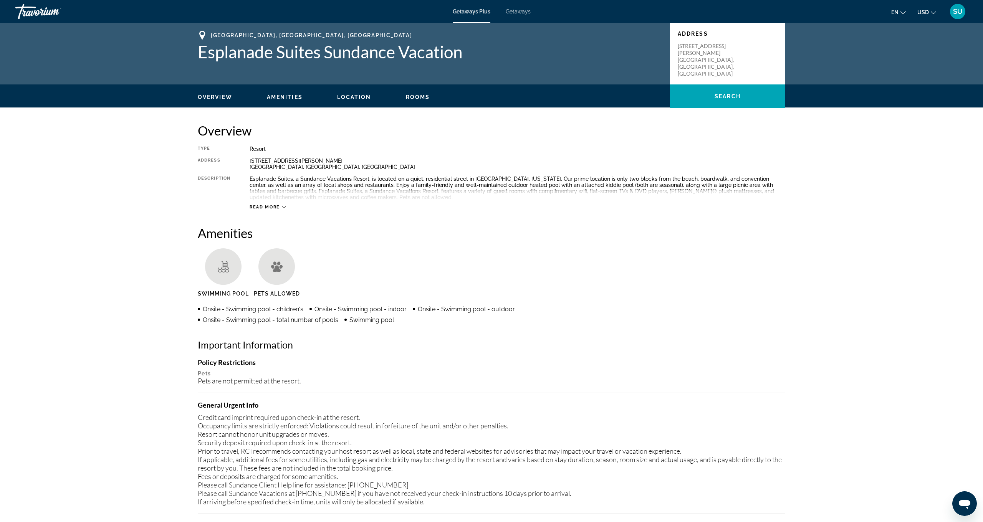
scroll to position [0, 0]
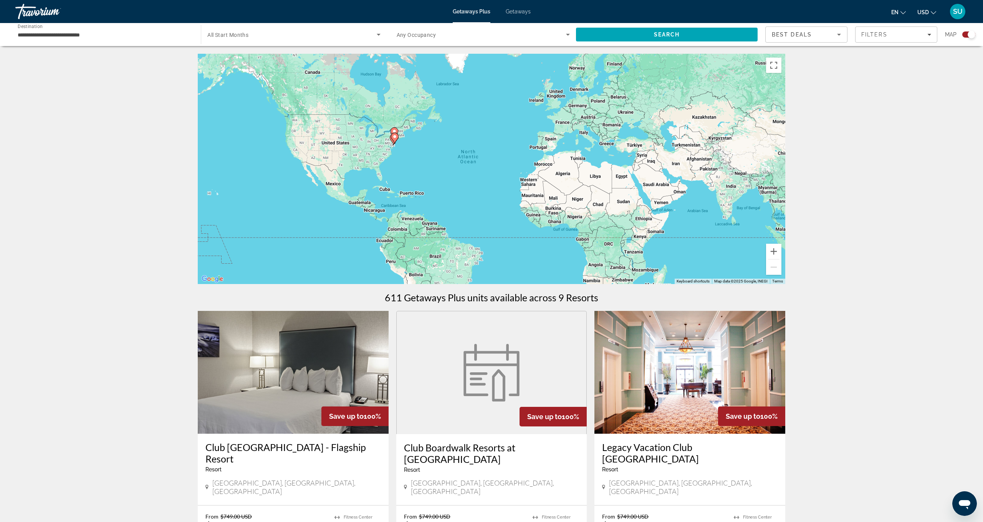
click at [516, 9] on span "Getaways" at bounding box center [518, 11] width 25 height 6
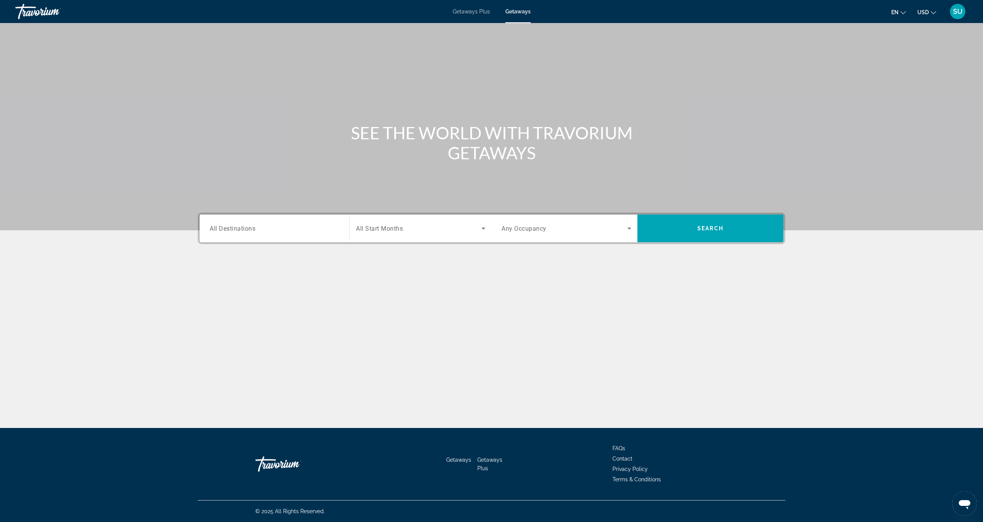
click at [252, 227] on span "All Destinations" at bounding box center [233, 228] width 46 height 7
click at [252, 227] on input "Destination All Destinations" at bounding box center [275, 228] width 130 height 9
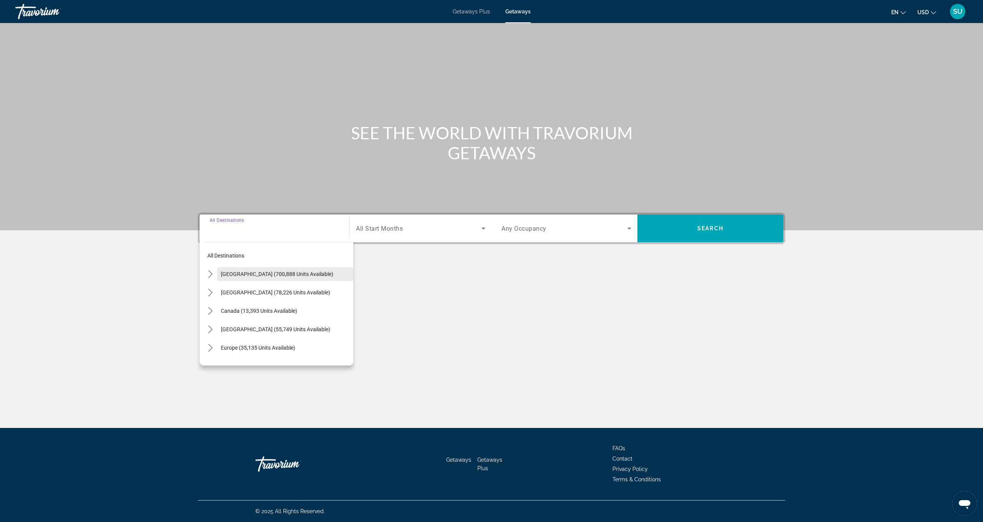
click at [275, 274] on span "United States (700,888 units available)" at bounding box center [277, 274] width 113 height 6
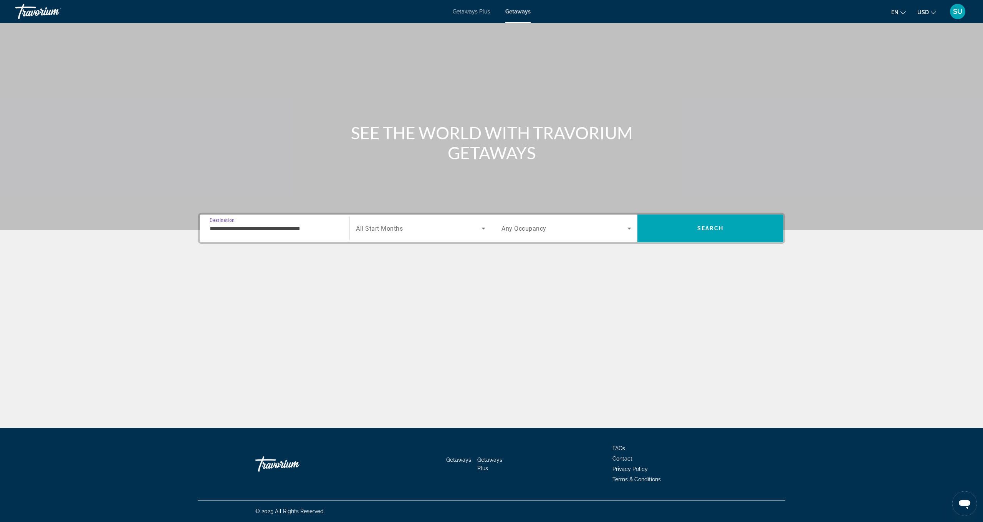
click at [251, 229] on input "**********" at bounding box center [275, 228] width 130 height 9
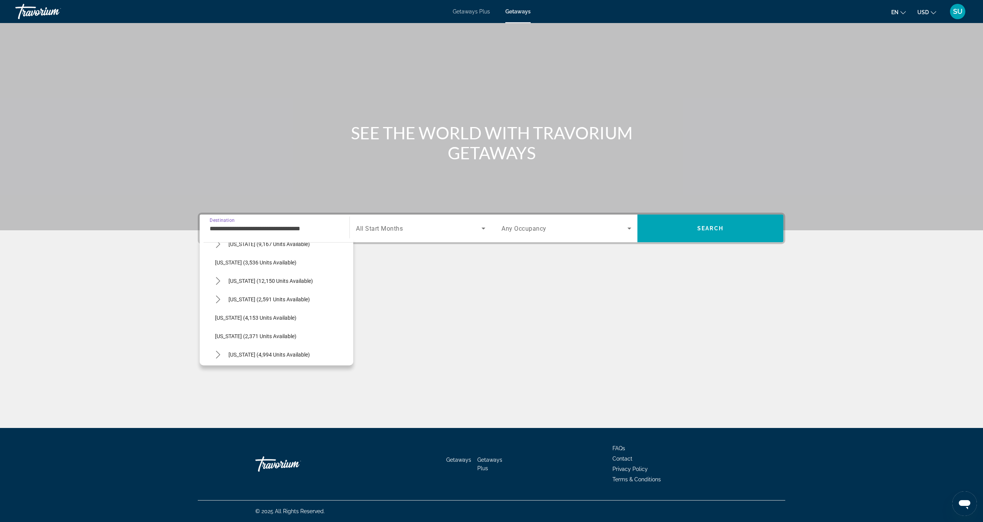
scroll to position [437, 0]
click at [253, 315] on span "New Jersey (4,153 units available)" at bounding box center [255, 316] width 81 height 6
type input "**********"
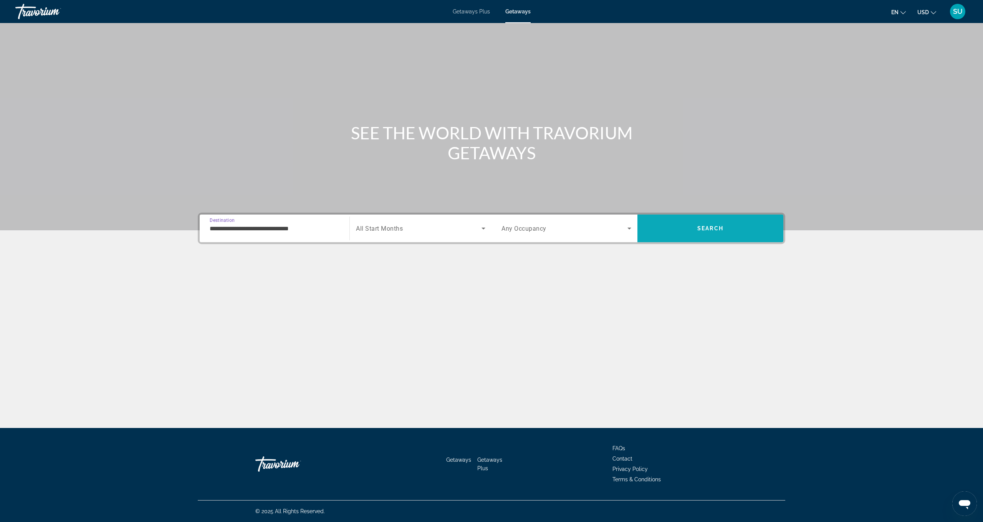
click at [684, 225] on span "Search" at bounding box center [711, 228] width 146 height 18
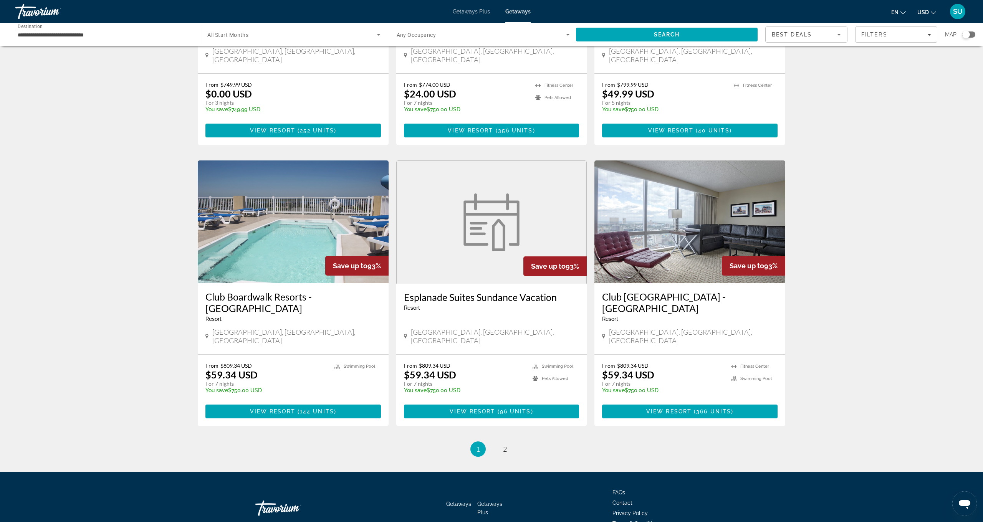
scroll to position [756, 0]
click at [506, 446] on span "2" at bounding box center [505, 450] width 4 height 8
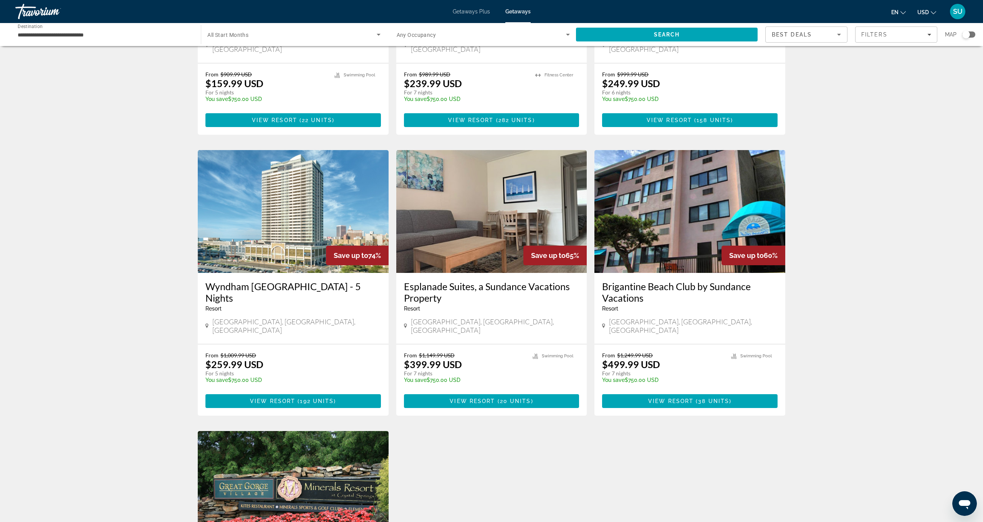
scroll to position [485, 0]
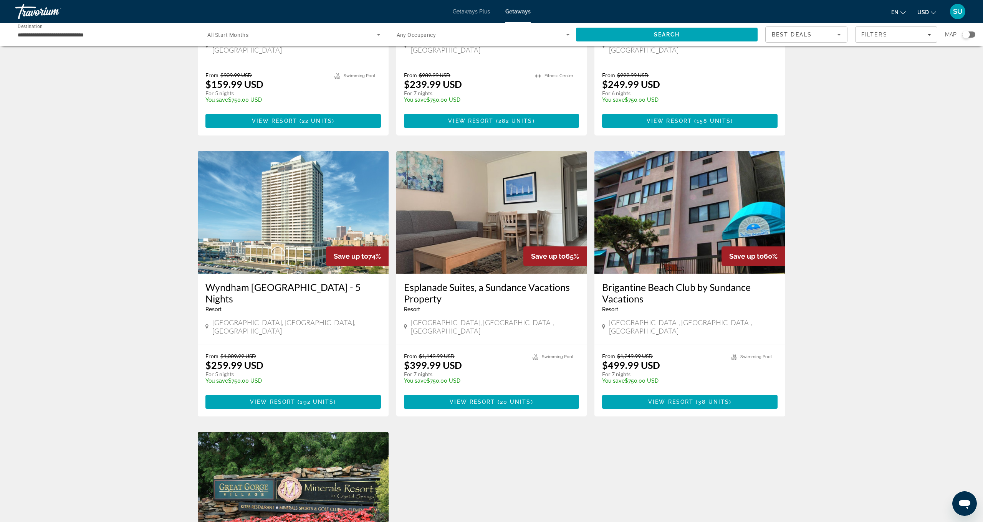
click at [526, 395] on button "View Resort ( 20 units )" at bounding box center [492, 402] width 176 height 14
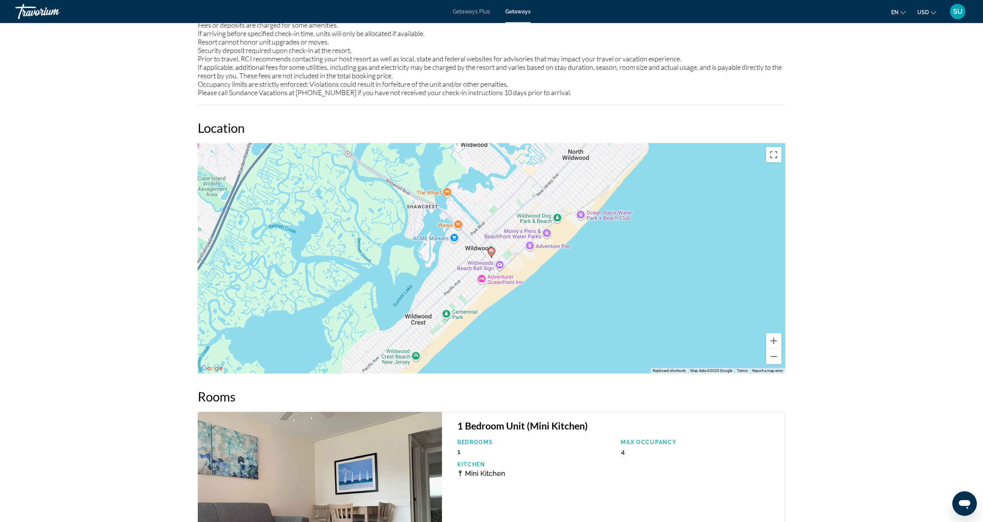
scroll to position [788, 0]
click at [778, 354] on button "Zoom out" at bounding box center [773, 357] width 15 height 15
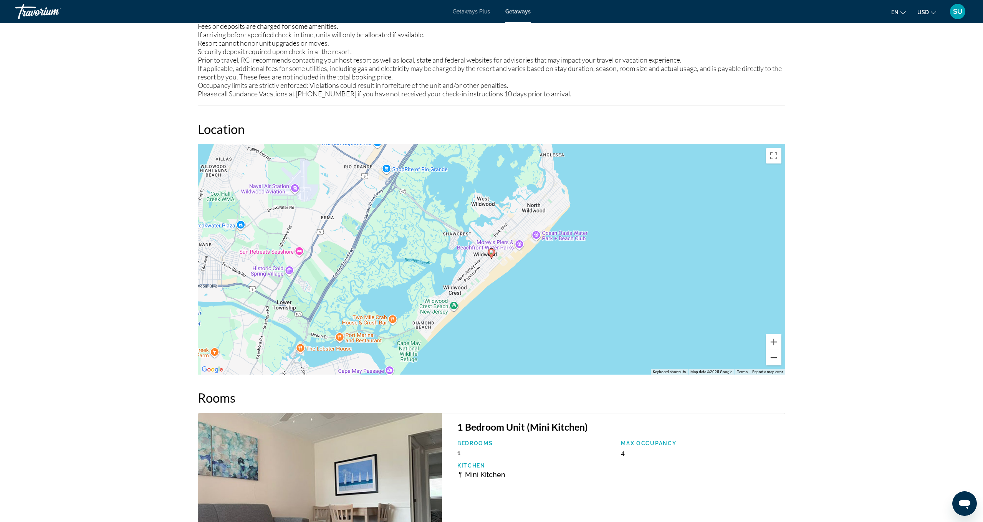
click at [776, 355] on button "Zoom out" at bounding box center [773, 357] width 15 height 15
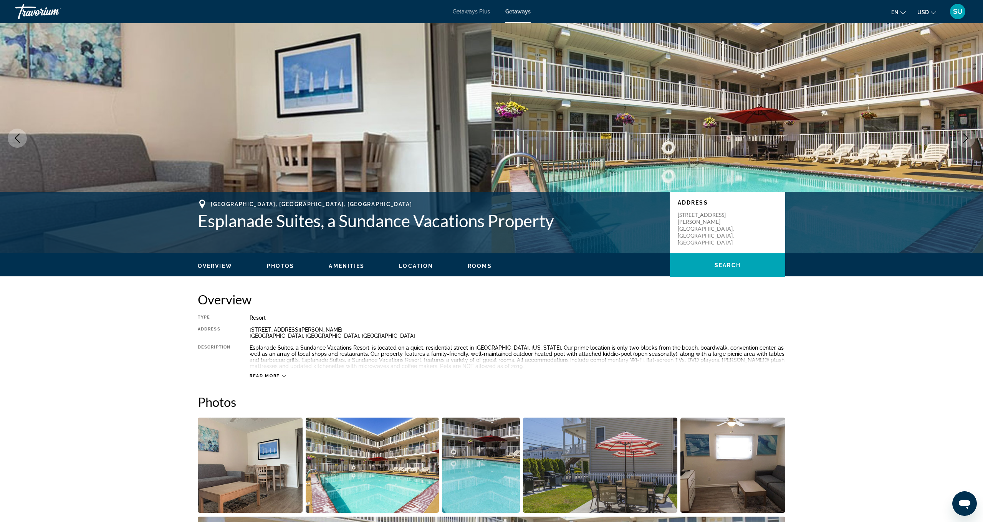
scroll to position [0, 0]
click at [285, 264] on span "Photos" at bounding box center [281, 266] width 28 height 6
